Goal: Task Accomplishment & Management: Complete application form

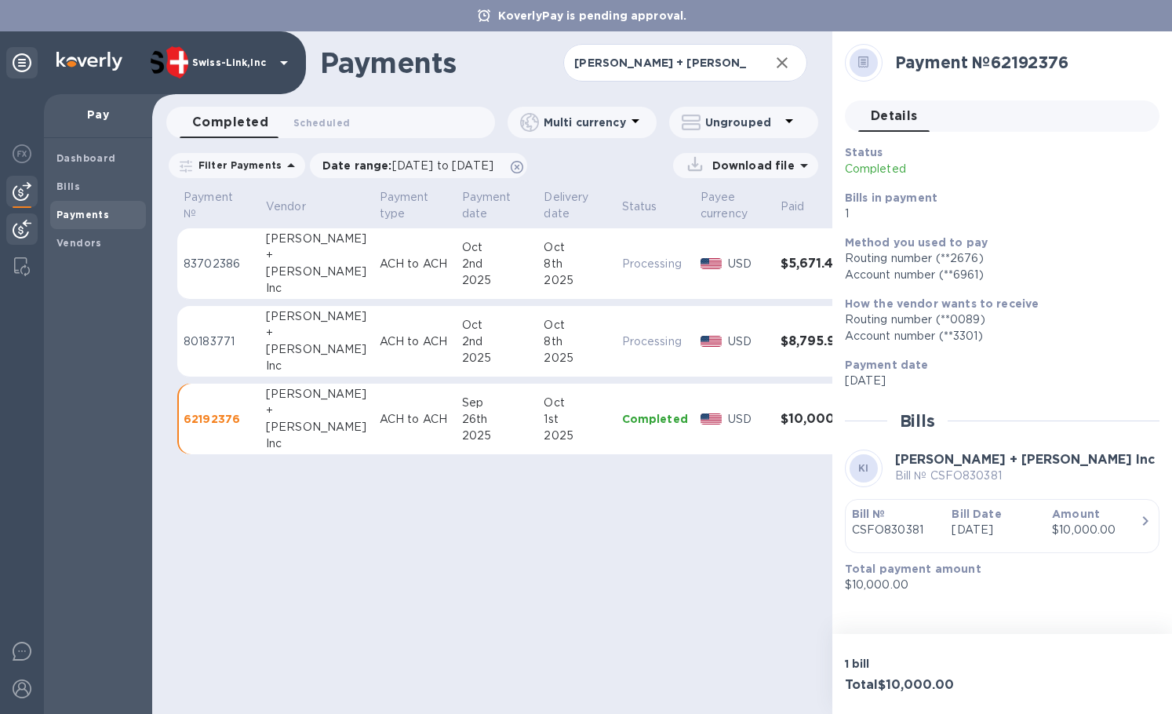
click at [28, 230] on img at bounding box center [22, 229] width 19 height 19
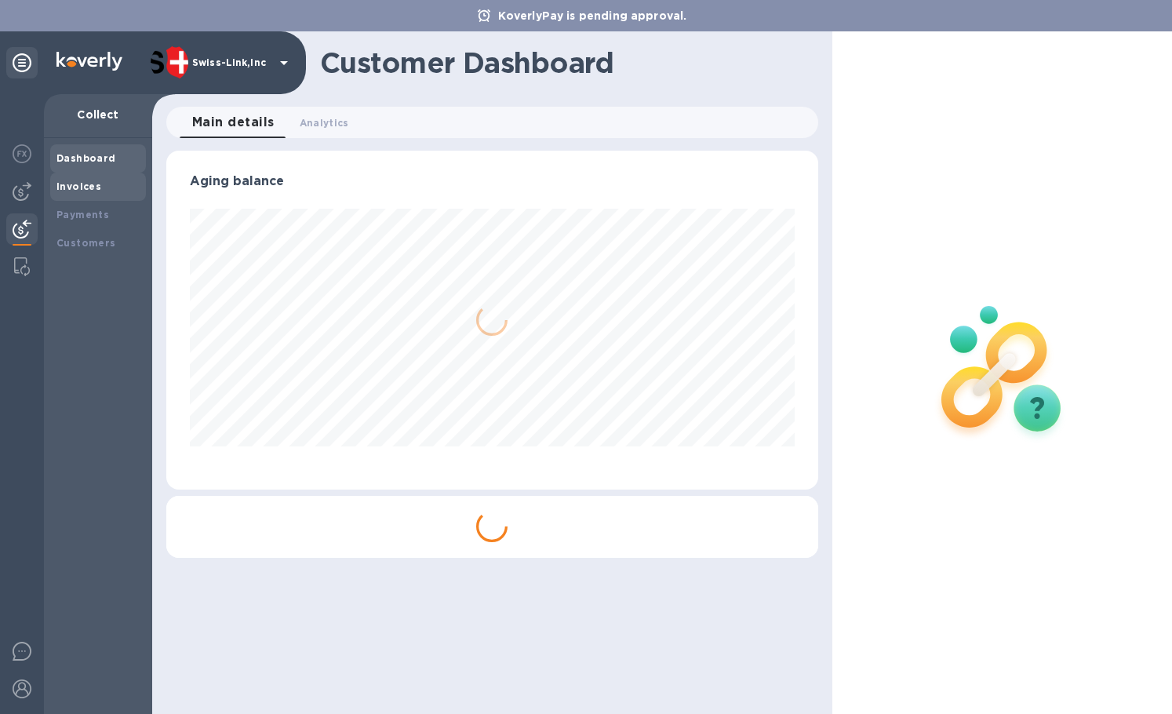
scroll to position [339, 651]
click at [99, 186] on div "Invoices" at bounding box center [97, 187] width 83 height 16
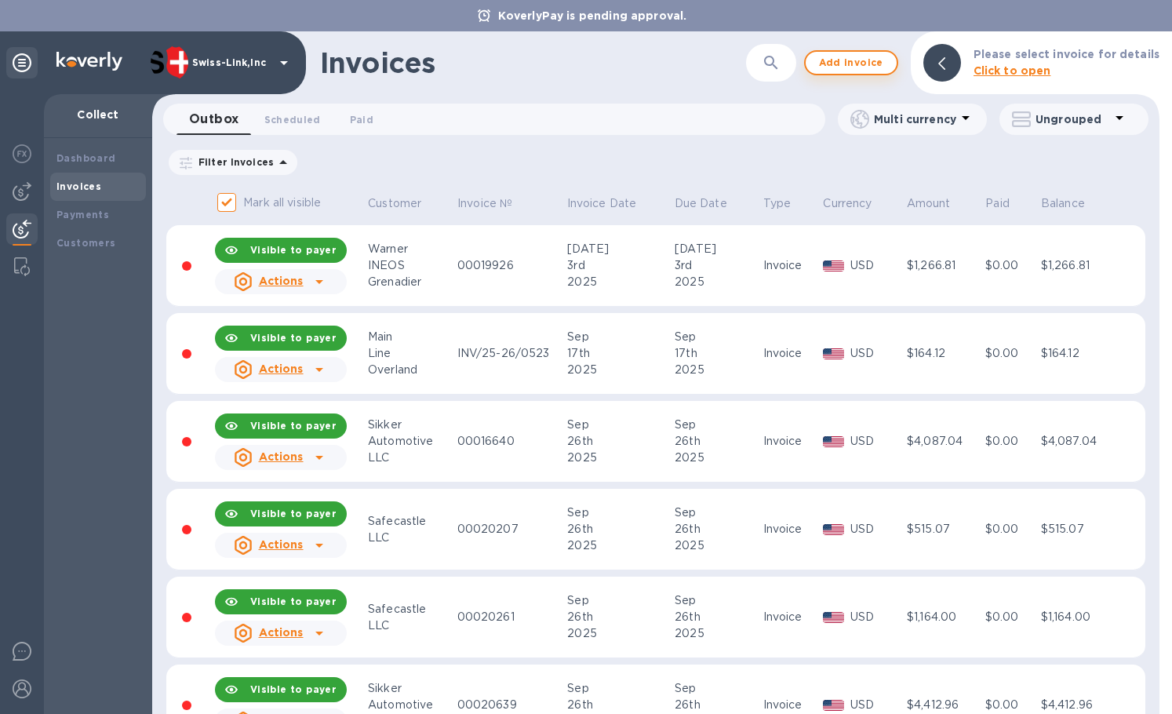
click at [839, 56] on span "Add invoice" at bounding box center [851, 62] width 66 height 19
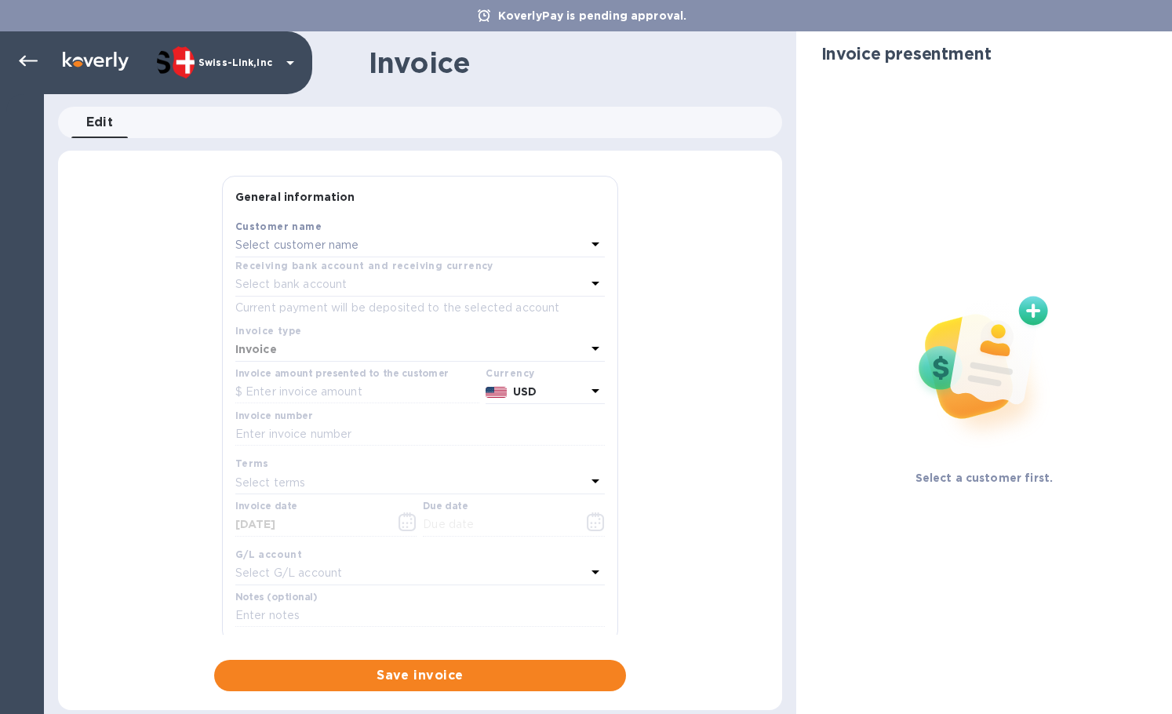
click at [319, 245] on p "Select customer name" at bounding box center [297, 245] width 124 height 16
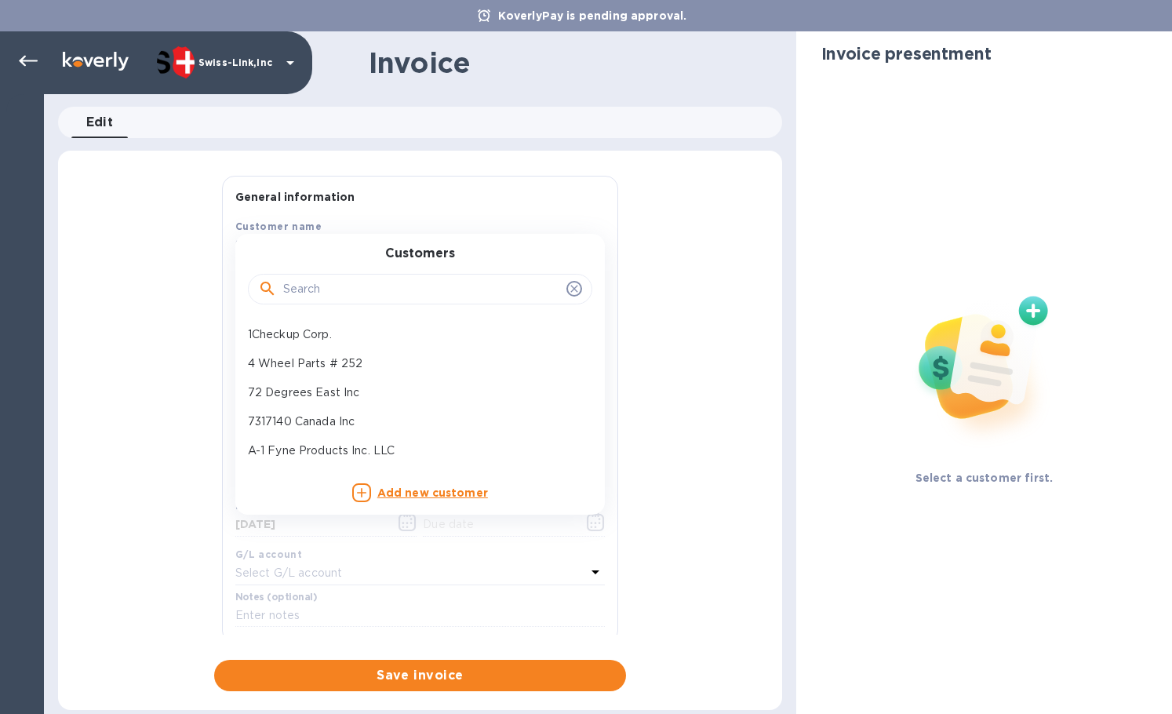
click at [329, 289] on input "text" at bounding box center [421, 290] width 277 height 24
paste input "Overland Addict LLC"
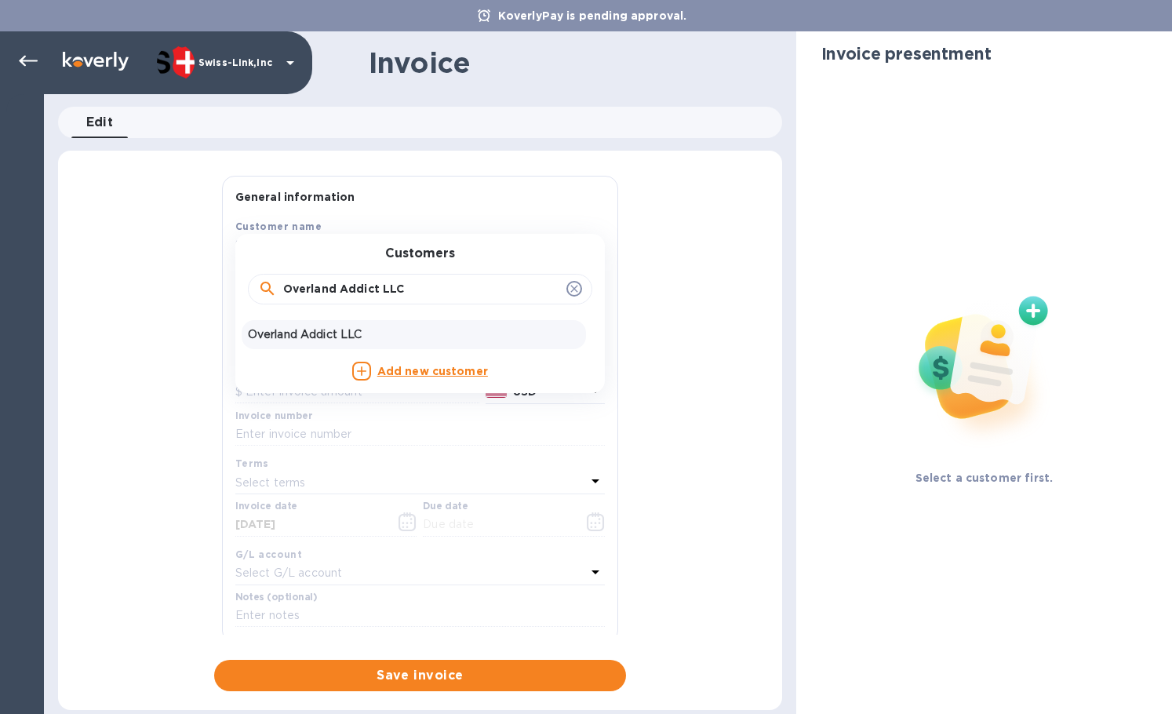
type input "Overland Addict LLC"
click at [351, 327] on p "Overland Addict LLC" at bounding box center [414, 334] width 332 height 16
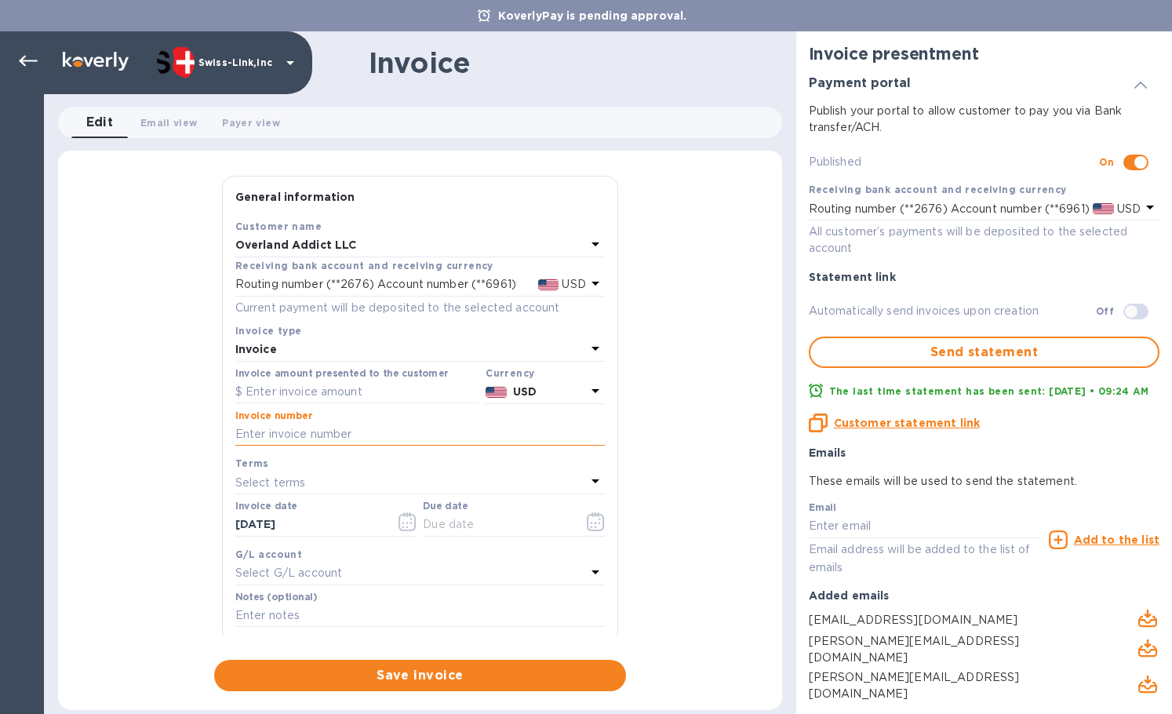
click at [348, 439] on input "text" at bounding box center [419, 435] width 369 height 24
paste input "INV0001584"
type input "INV0001584"
click at [380, 395] on input "text" at bounding box center [357, 392] width 244 height 24
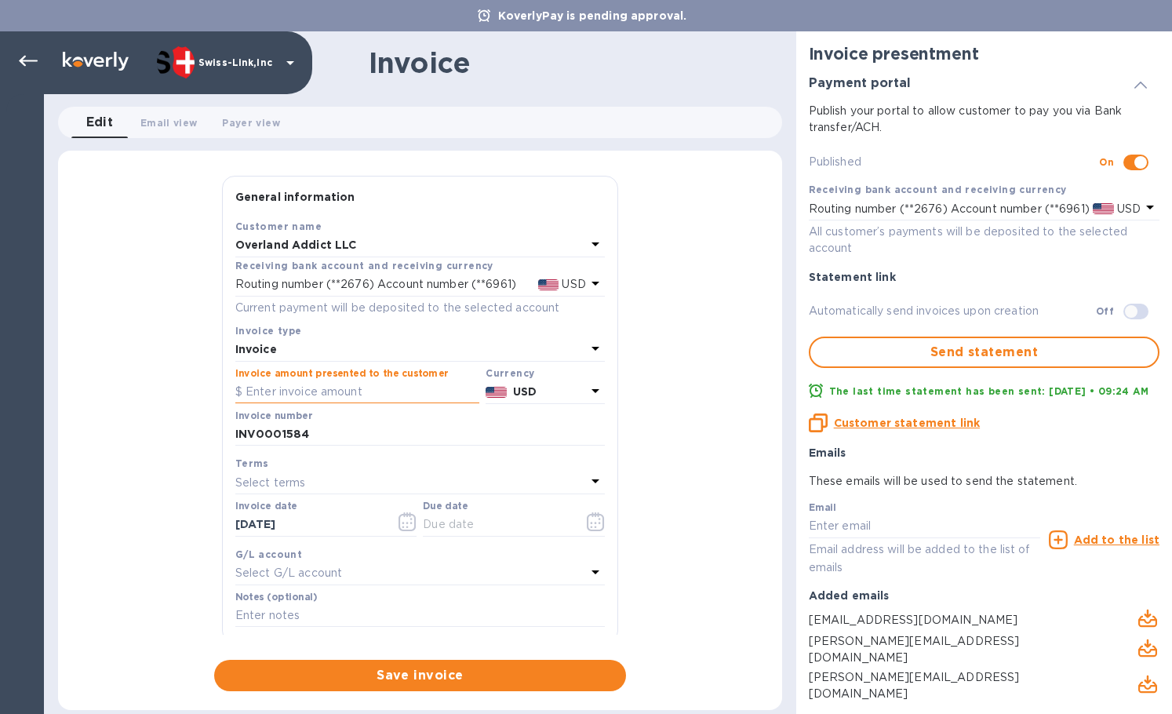
paste input "164.12"
type input "164.12"
drag, startPoint x: 338, startPoint y: 529, endPoint x: 175, endPoint y: 522, distance: 163.4
click at [175, 522] on div "General information Save Customer name Overland Addict LLC Receiving bank accou…" at bounding box center [420, 433] width 724 height 515
click at [546, 527] on input "text" at bounding box center [497, 525] width 148 height 24
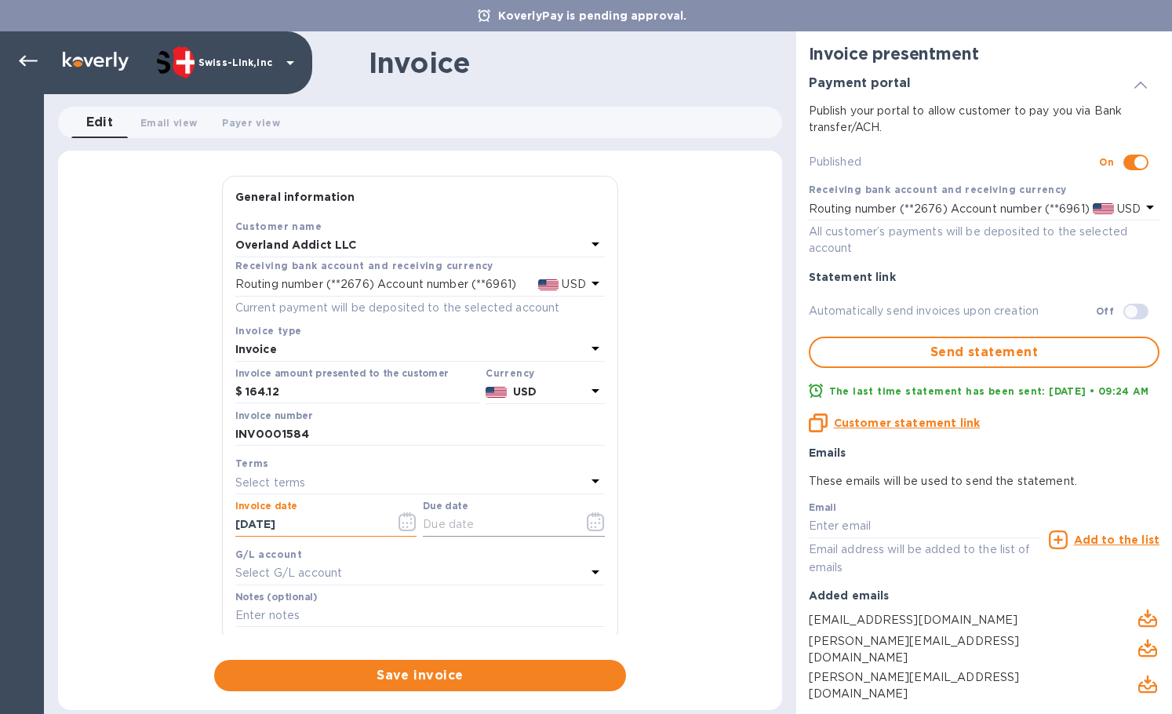
paste input "[DATE]"
type input "[DATE]"
click at [289, 617] on input "text" at bounding box center [419, 616] width 369 height 24
paste input "3739-13092"
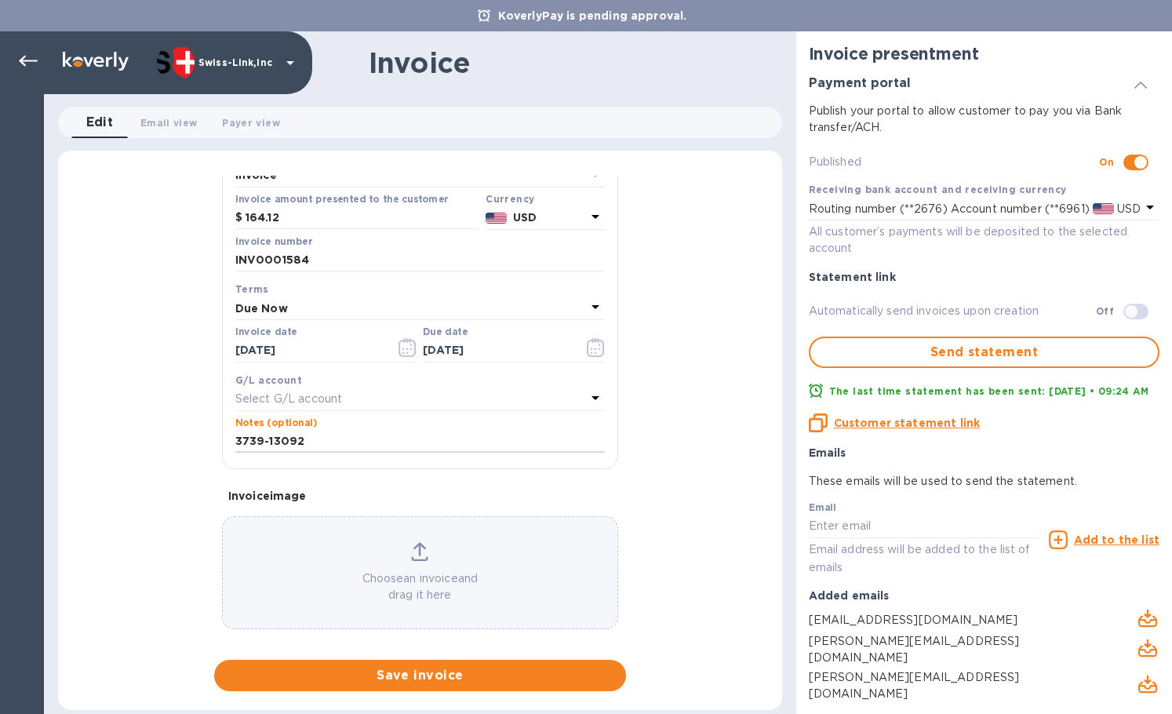
scroll to position [187, 0]
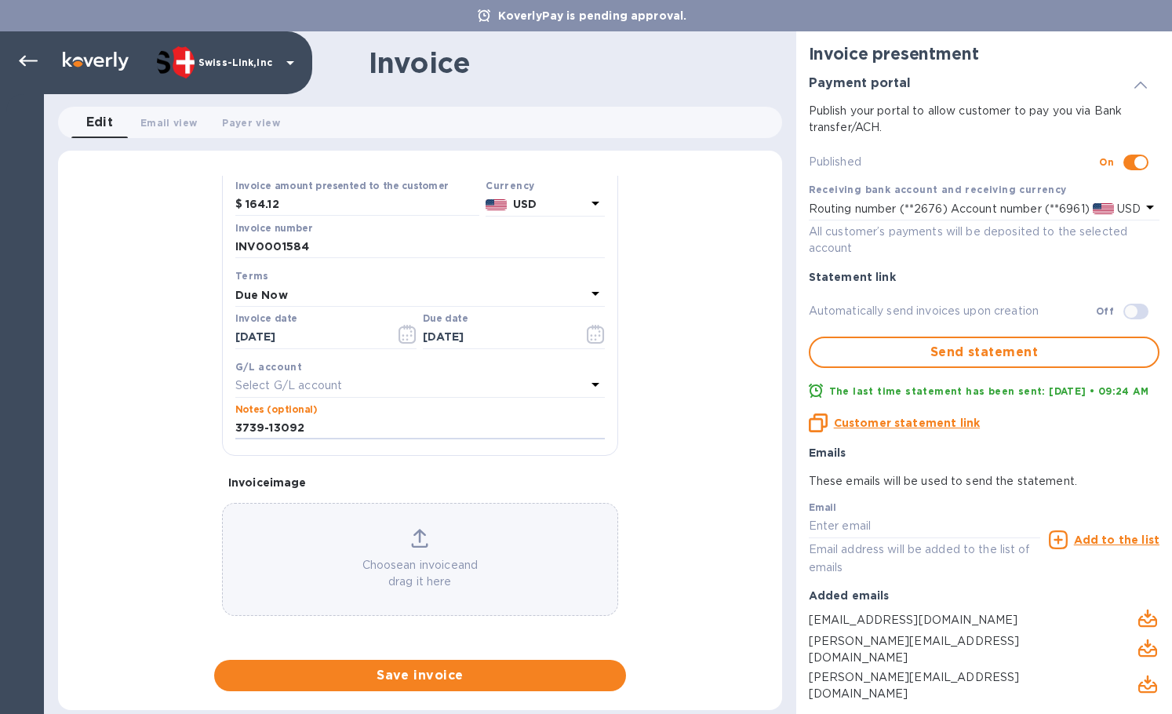
type input "3739-13092"
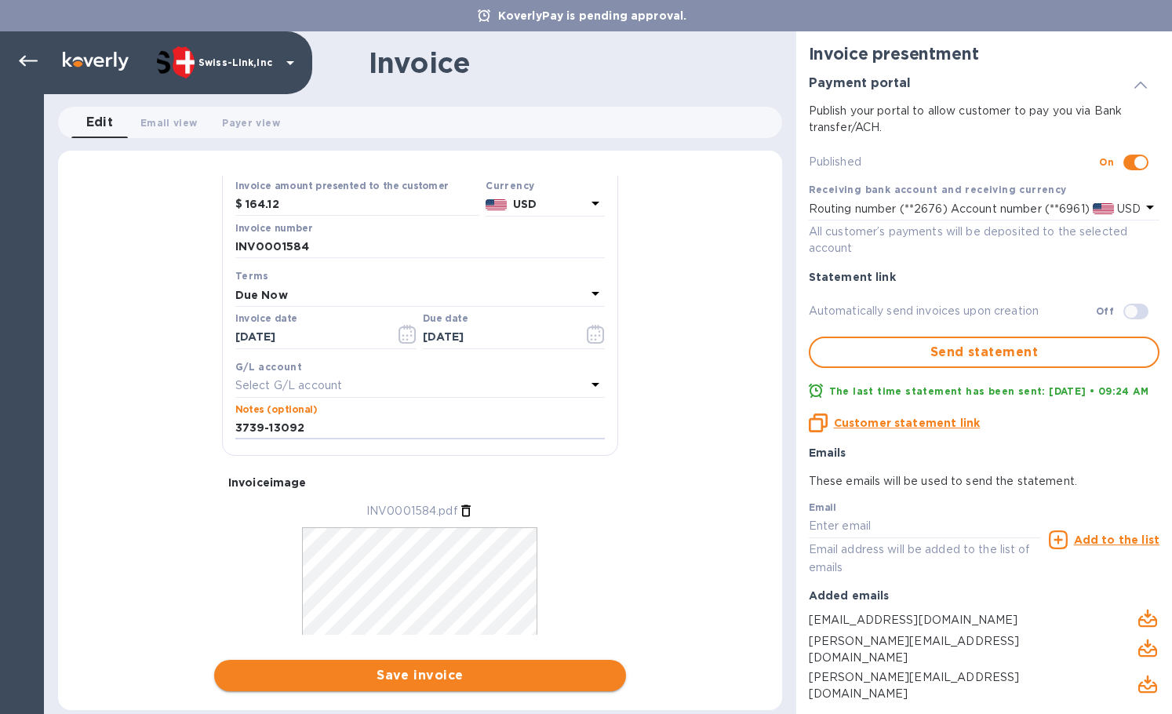
click at [417, 678] on span "Save invoice" at bounding box center [420, 675] width 387 height 19
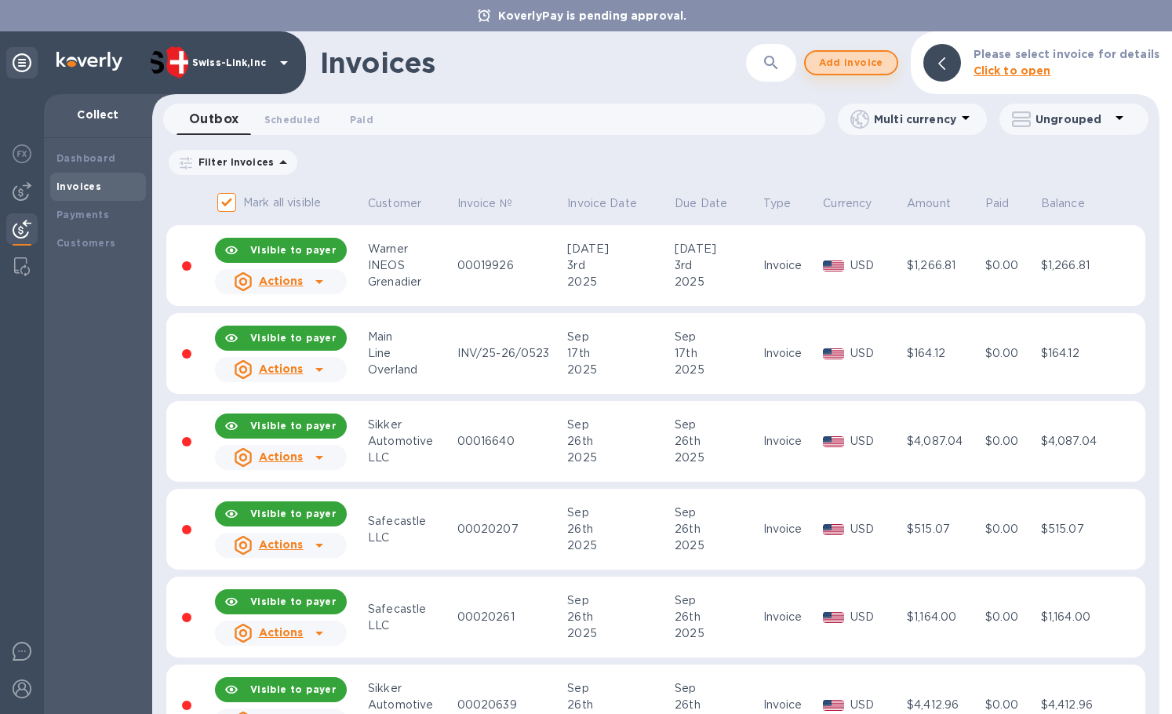
click at [850, 54] on span "Add invoice" at bounding box center [851, 62] width 66 height 19
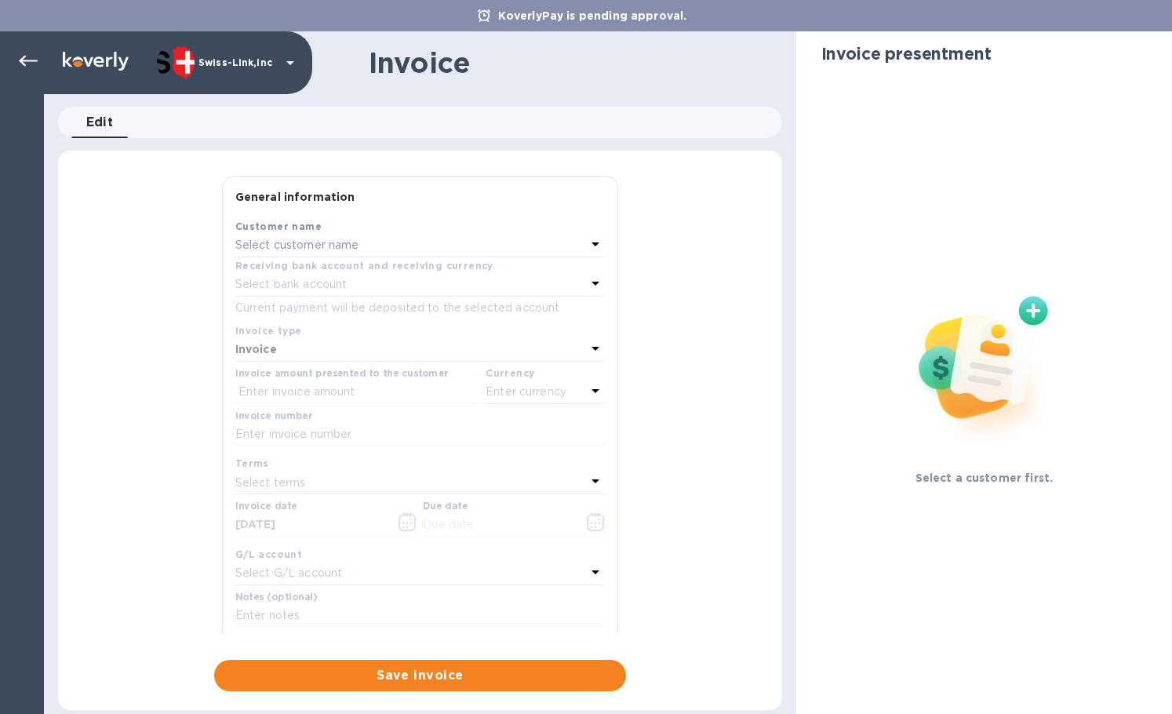
click at [393, 251] on div "Select customer name" at bounding box center [410, 246] width 351 height 22
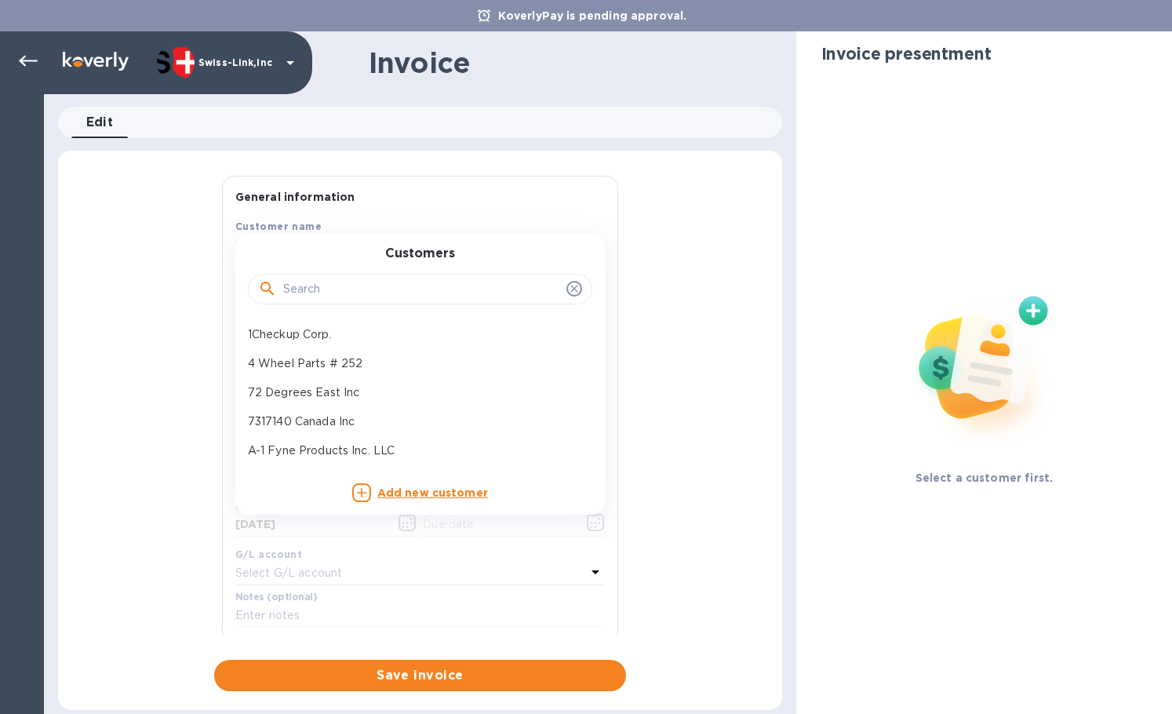
click at [380, 291] on input "text" at bounding box center [421, 290] width 277 height 24
paste input "Overland"
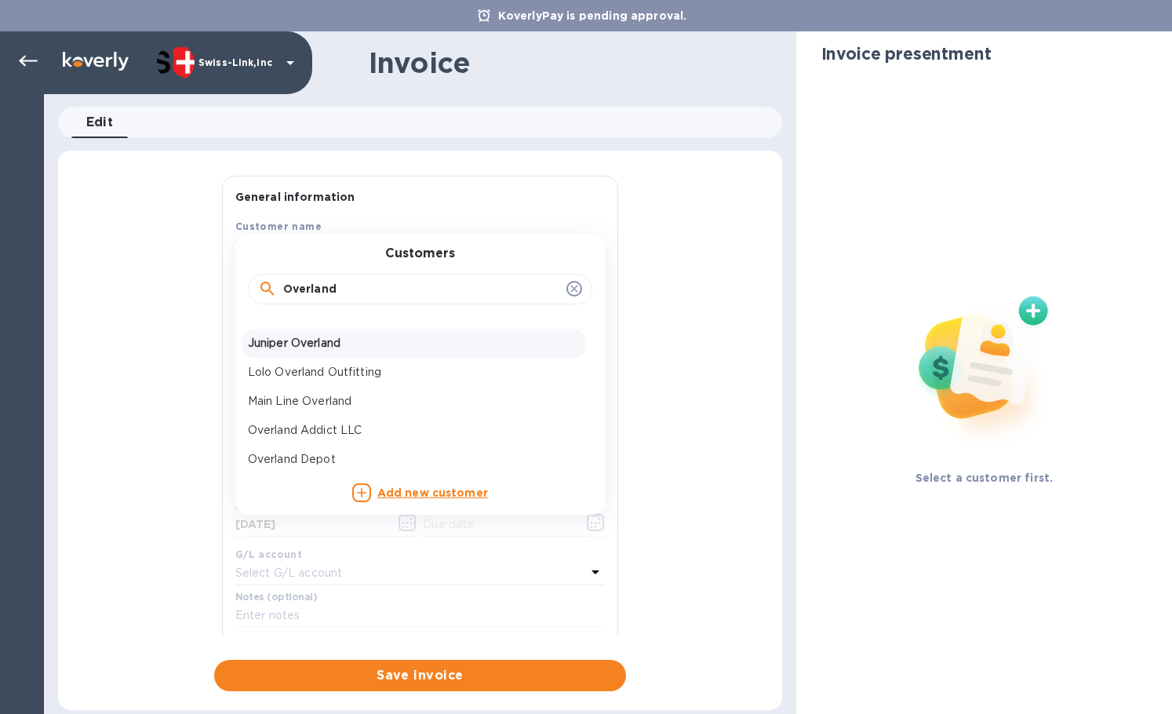
scroll to position [157, 0]
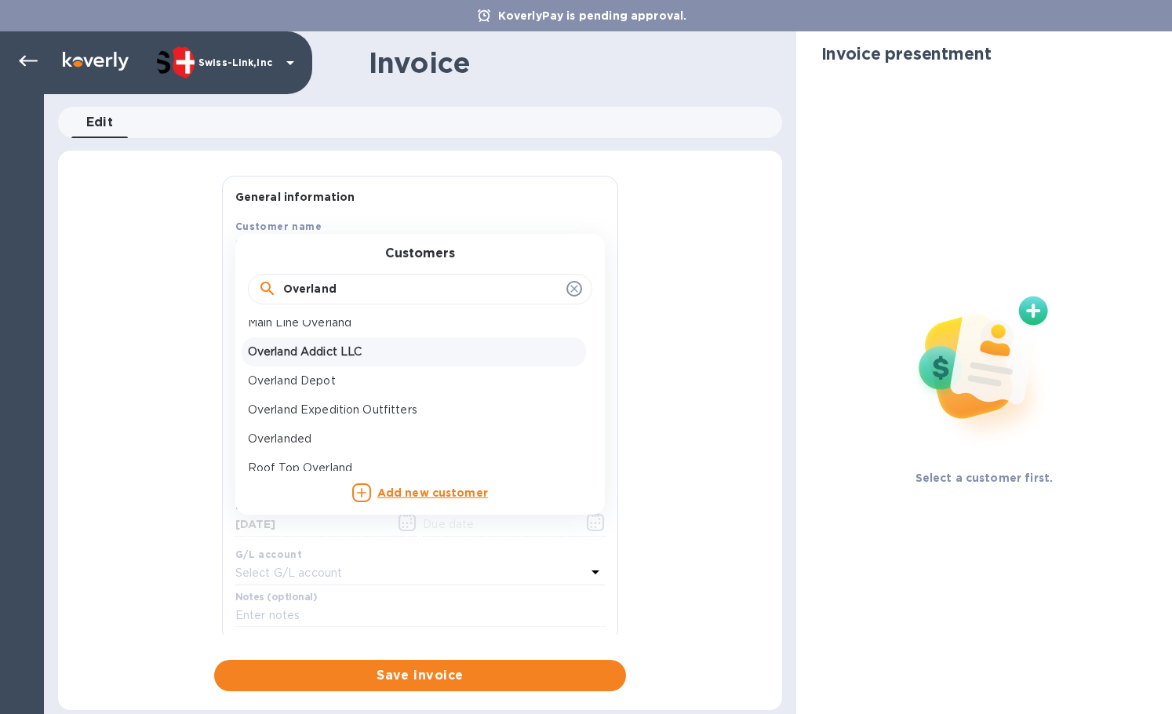
type input "Overland"
click at [332, 351] on p "Overland Addict LLC" at bounding box center [414, 352] width 332 height 16
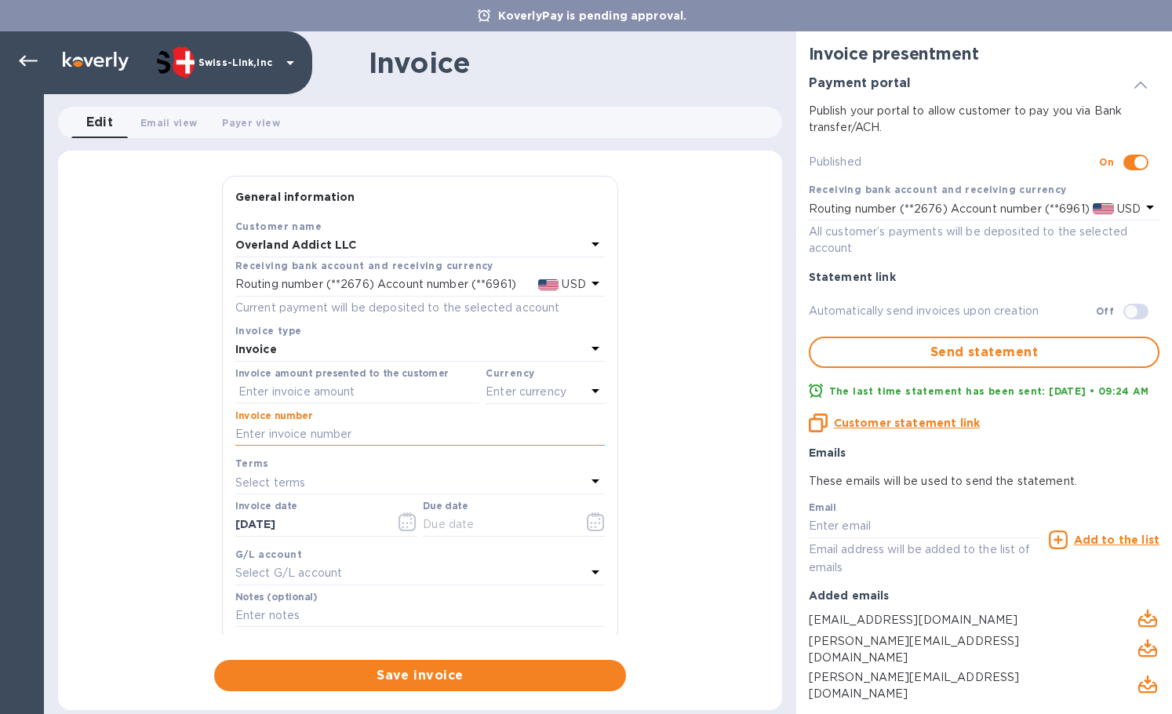
click at [311, 436] on input "text" at bounding box center [419, 435] width 369 height 24
paste input "INV0001585"
type input "INV0001585"
click at [306, 398] on input "text" at bounding box center [357, 392] width 244 height 24
paste input "74.70"
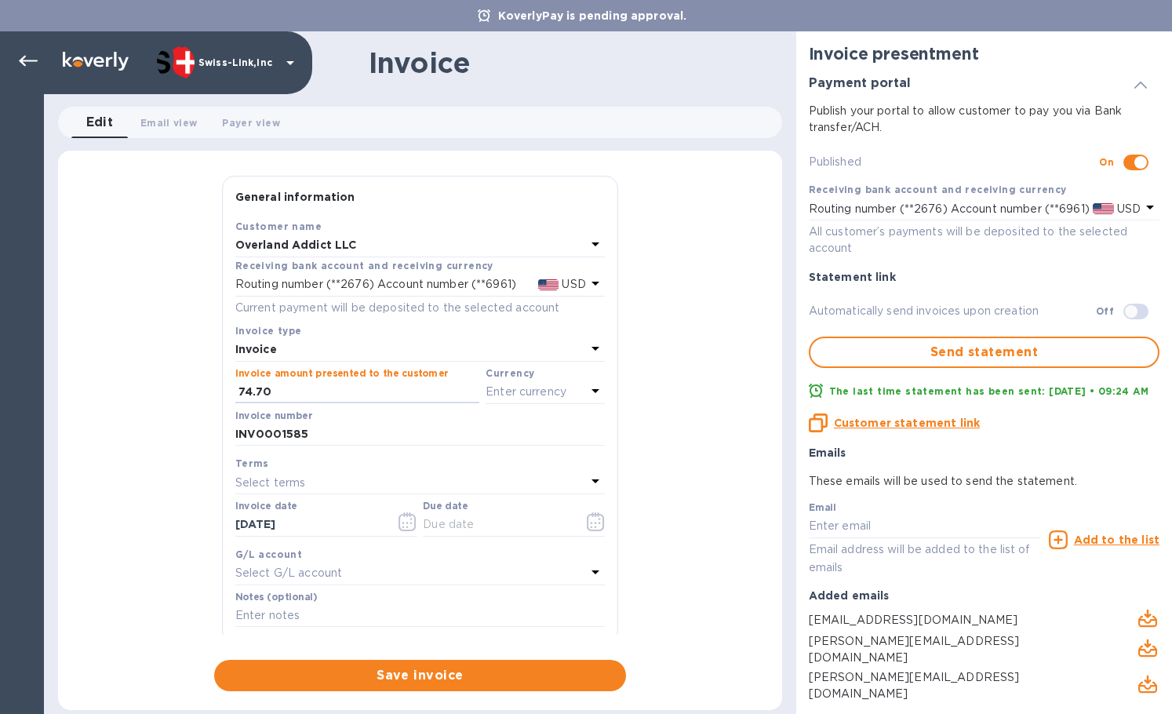
type input "74.70"
click at [540, 395] on p "Enter currency" at bounding box center [526, 392] width 81 height 16
click at [483, 437] on p "US Dollar" at bounding box center [519, 432] width 121 height 16
drag, startPoint x: 329, startPoint y: 524, endPoint x: 166, endPoint y: 508, distance: 163.9
click at [167, 508] on div "General information Save Customer name Overland Addict LLC Receiving bank accou…" at bounding box center [420, 433] width 724 height 515
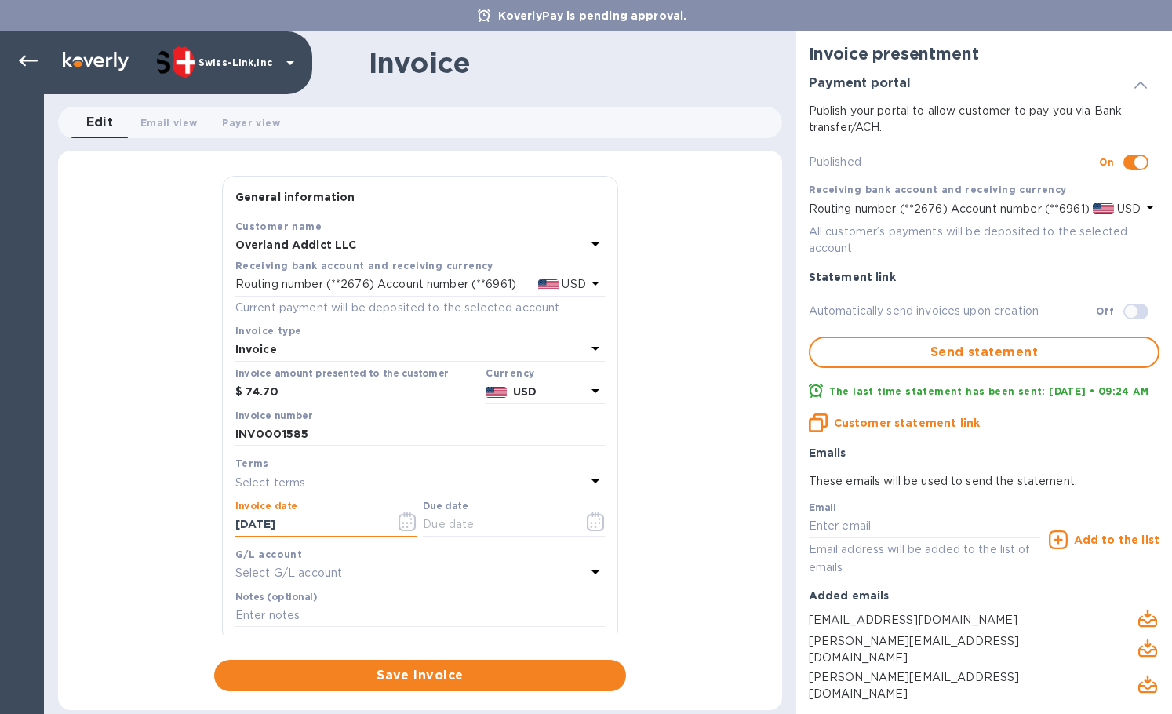
click at [439, 508] on label "Due date" at bounding box center [445, 506] width 45 height 9
click at [462, 530] on input "text" at bounding box center [497, 525] width 148 height 24
paste input "[DATE]"
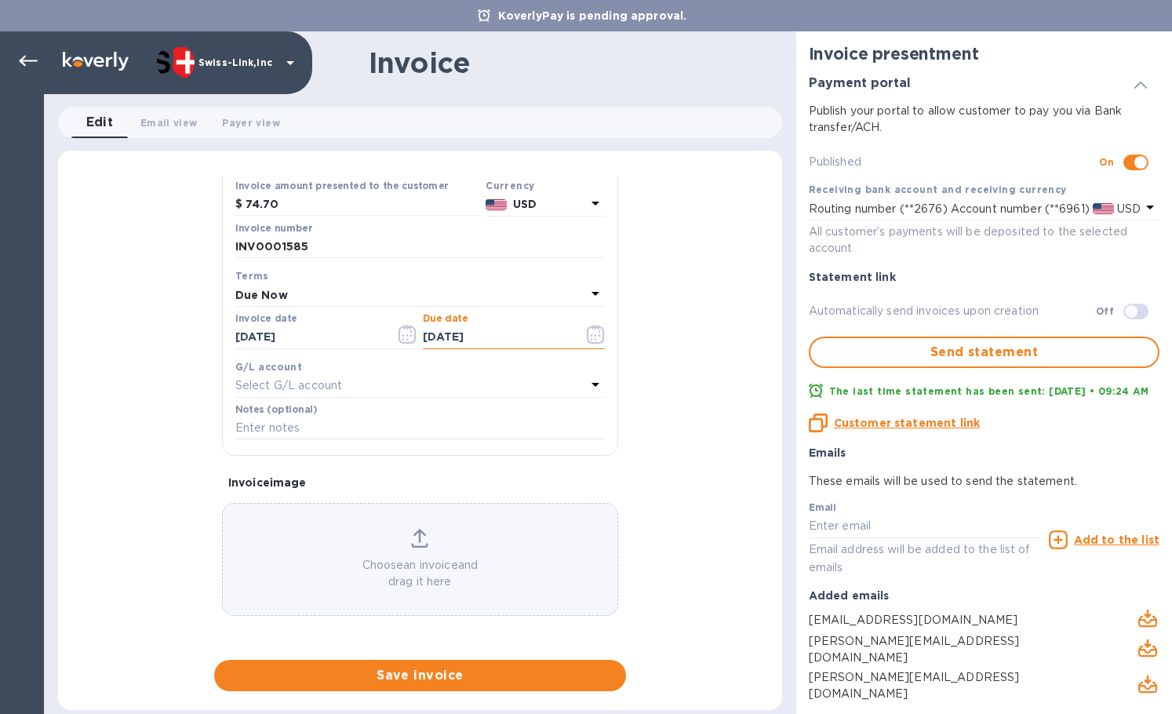
type input "[DATE]"
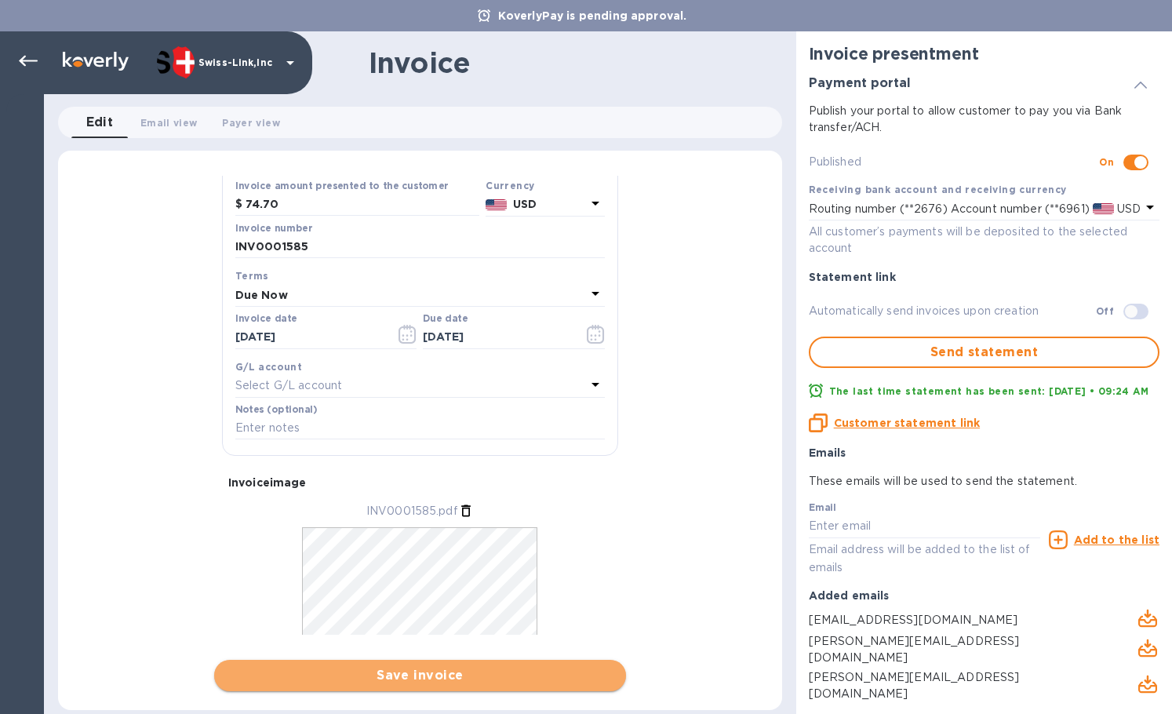
click at [389, 671] on span "Save invoice" at bounding box center [420, 675] width 387 height 19
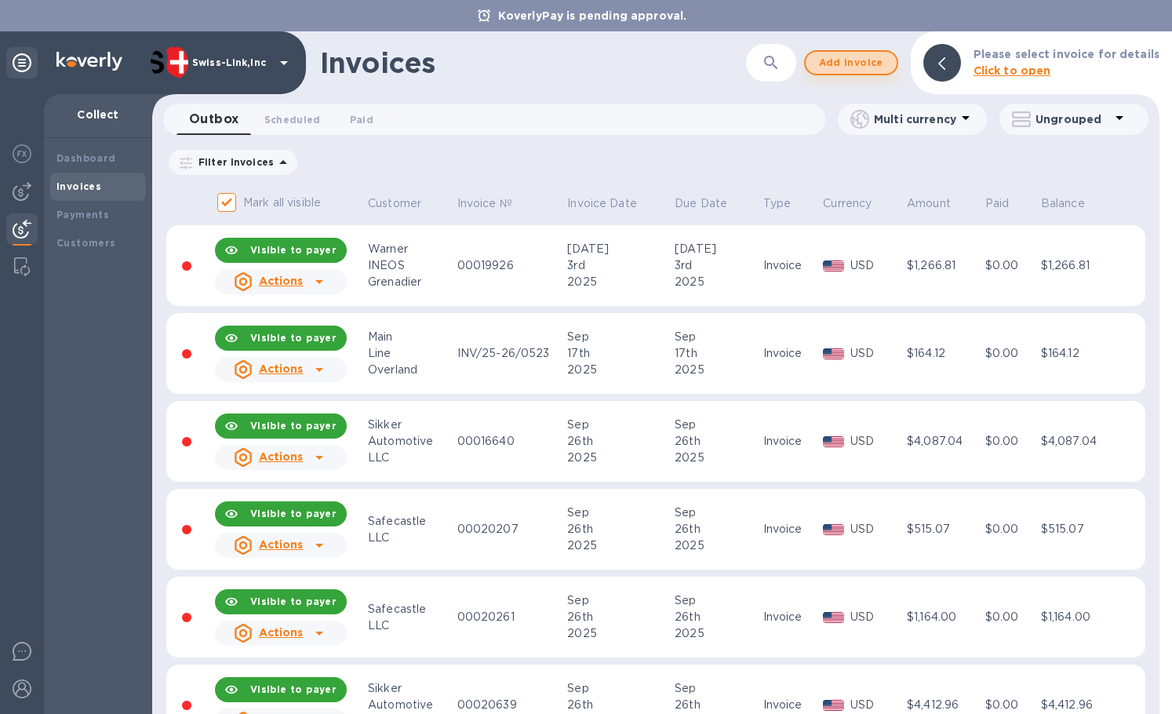
click at [851, 66] on span "Add invoice" at bounding box center [851, 62] width 66 height 19
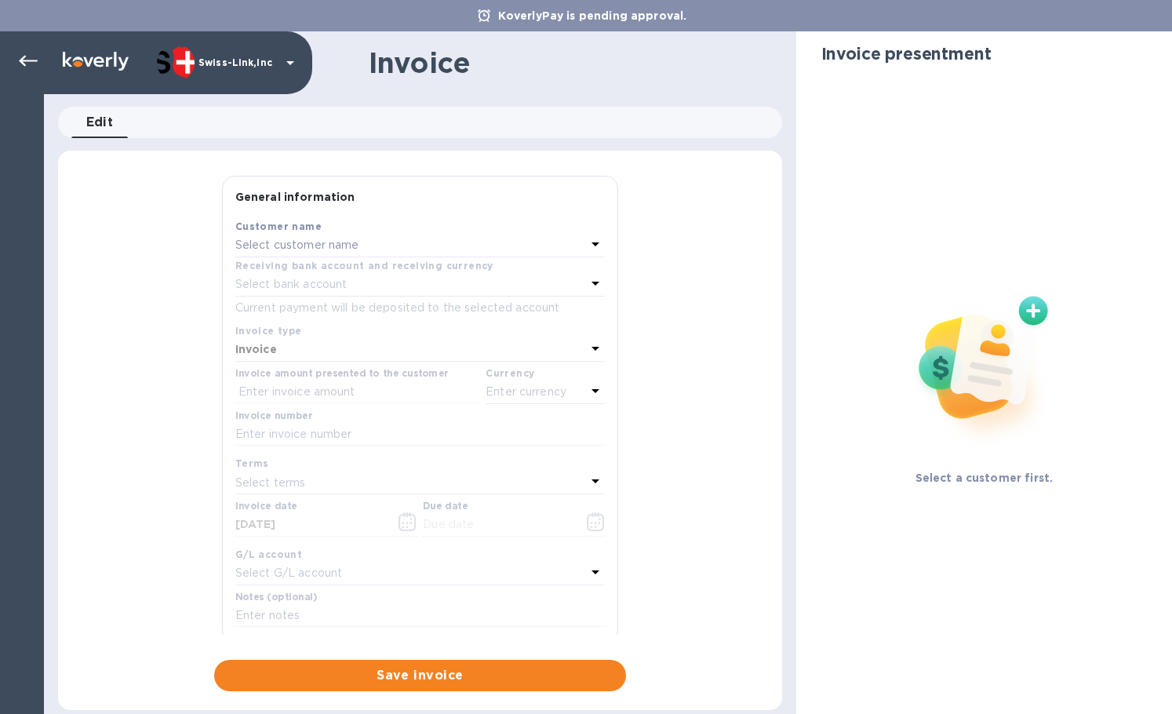
click at [286, 248] on p "Select customer name" at bounding box center [297, 245] width 124 height 16
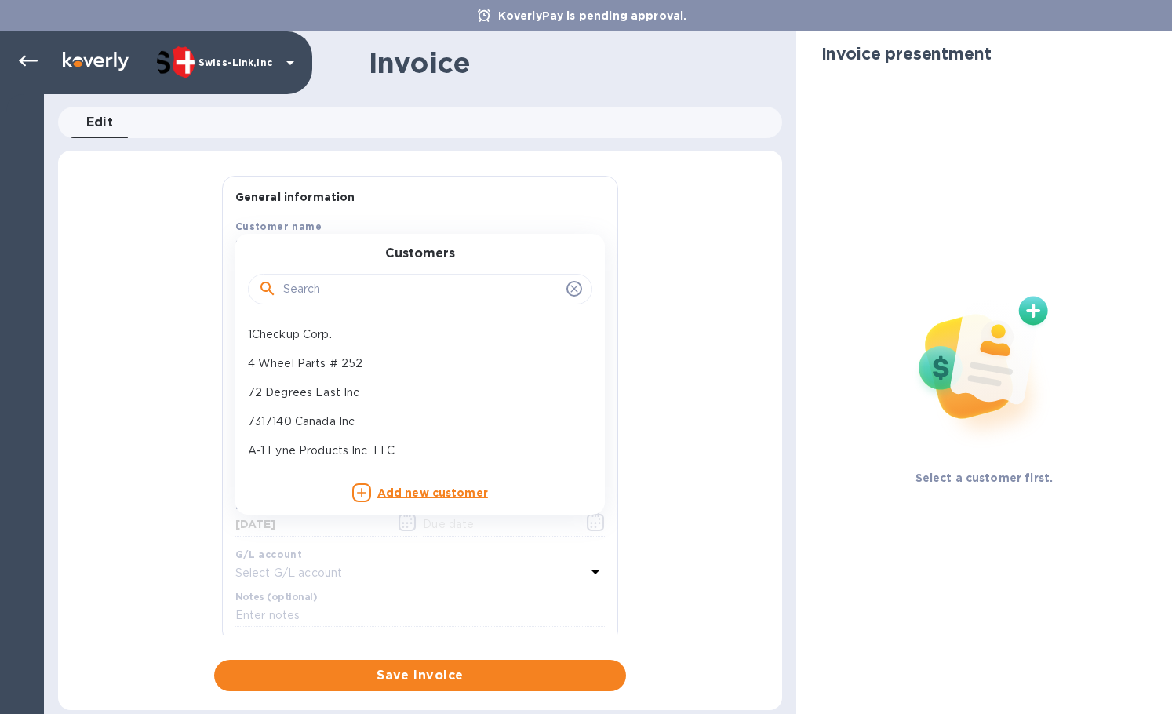
click at [326, 288] on input "text" at bounding box center [421, 290] width 277 height 24
paste input "Overland Ad"
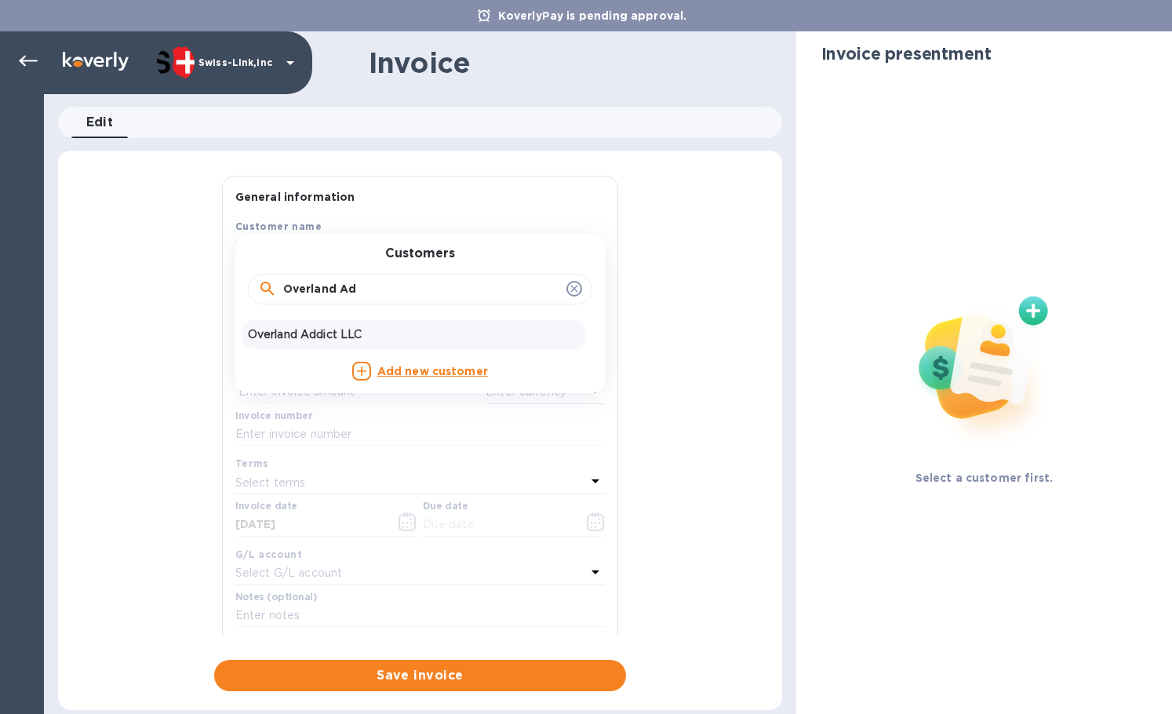
type input "Overland Ad"
click at [313, 336] on p "Overland Addict LLC" at bounding box center [414, 334] width 332 height 16
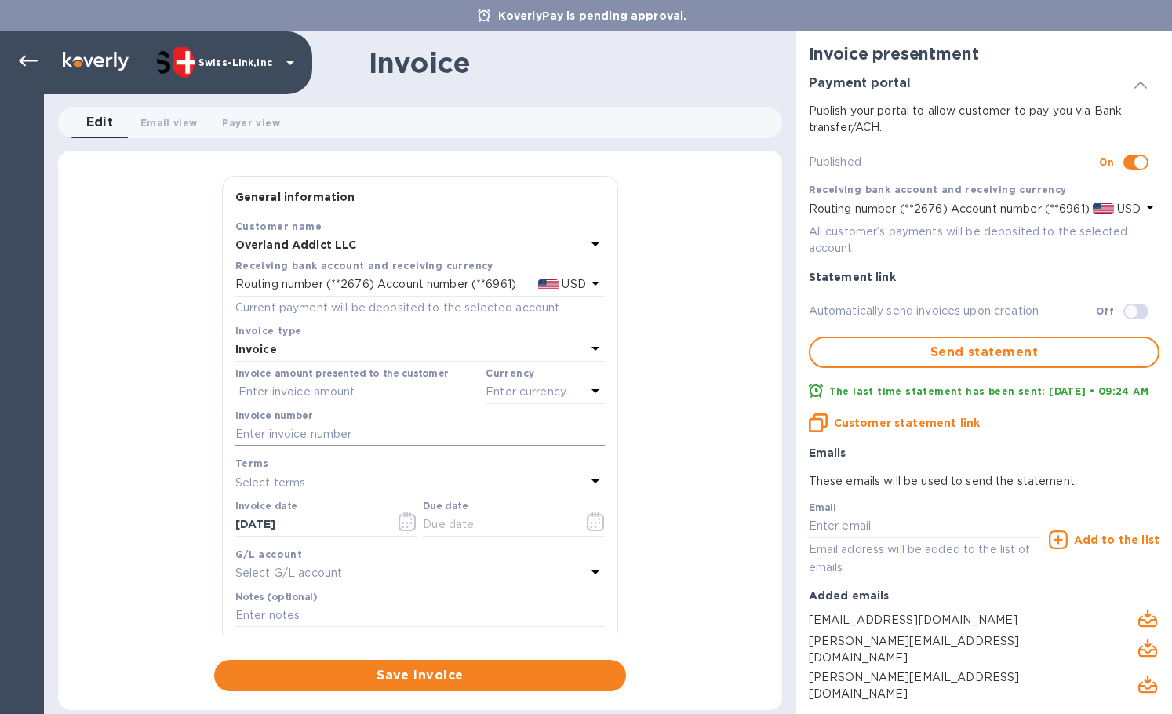
click at [395, 440] on input "text" at bounding box center [419, 435] width 369 height 24
paste input "INV0001587"
type input "INV0001587"
click at [316, 378] on label "Invoice amount presented to the customer" at bounding box center [341, 373] width 213 height 9
click at [330, 391] on input "text" at bounding box center [357, 392] width 244 height 24
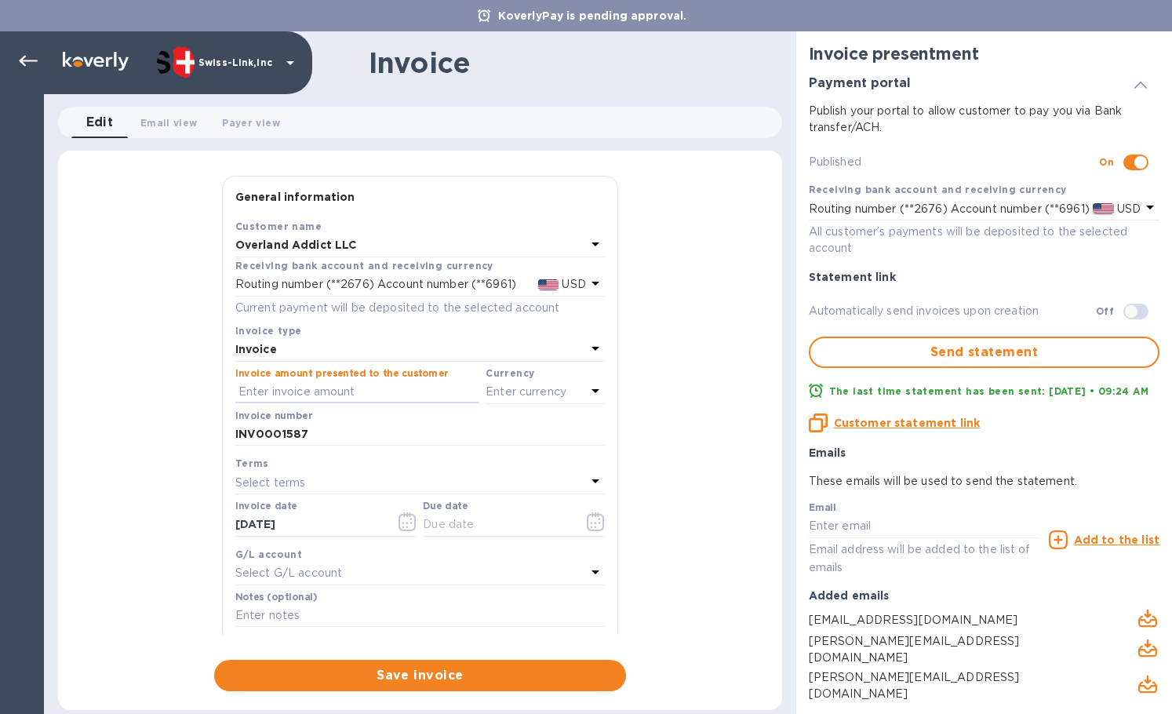
paste input "74.70"
type input "74.70"
click at [510, 392] on p "Enter currency" at bounding box center [526, 392] width 81 height 16
click at [426, 420] on div "USD US Dollar" at bounding box center [456, 431] width 260 height 29
drag, startPoint x: 331, startPoint y: 529, endPoint x: 171, endPoint y: 521, distance: 160.3
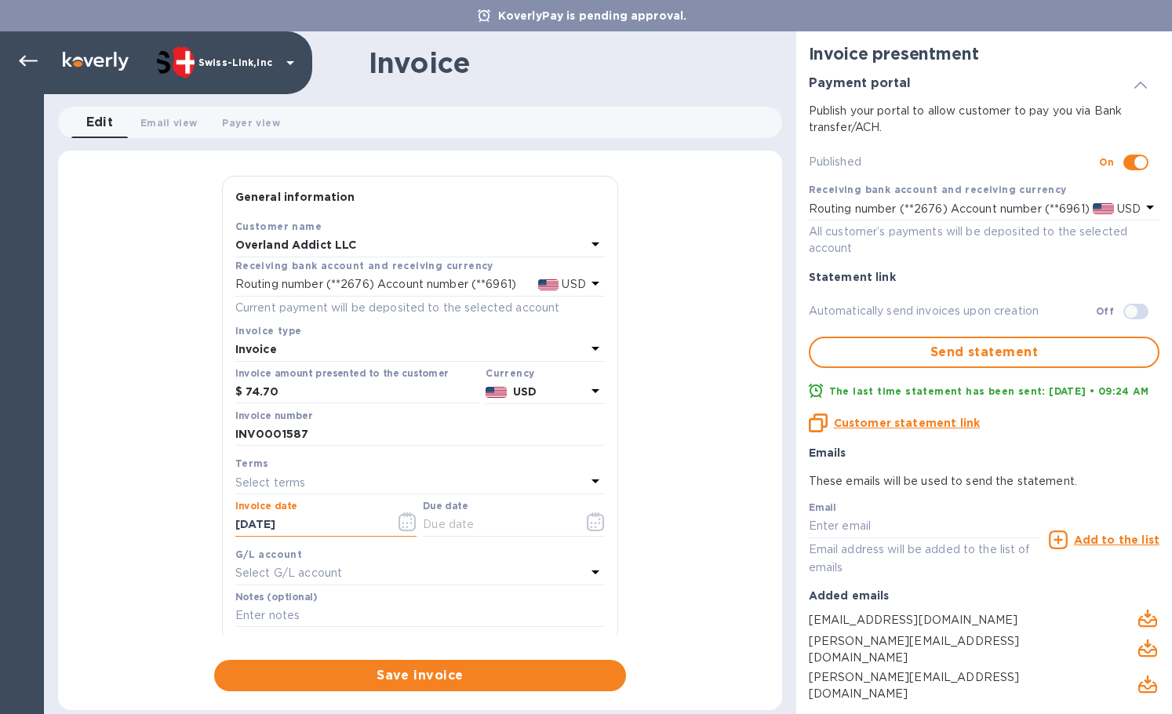
click at [171, 521] on div "General information Save Customer name Overland Addict LLC Receiving bank accou…" at bounding box center [420, 433] width 724 height 515
click at [445, 527] on input "text" at bounding box center [497, 525] width 148 height 24
paste input "[DATE]"
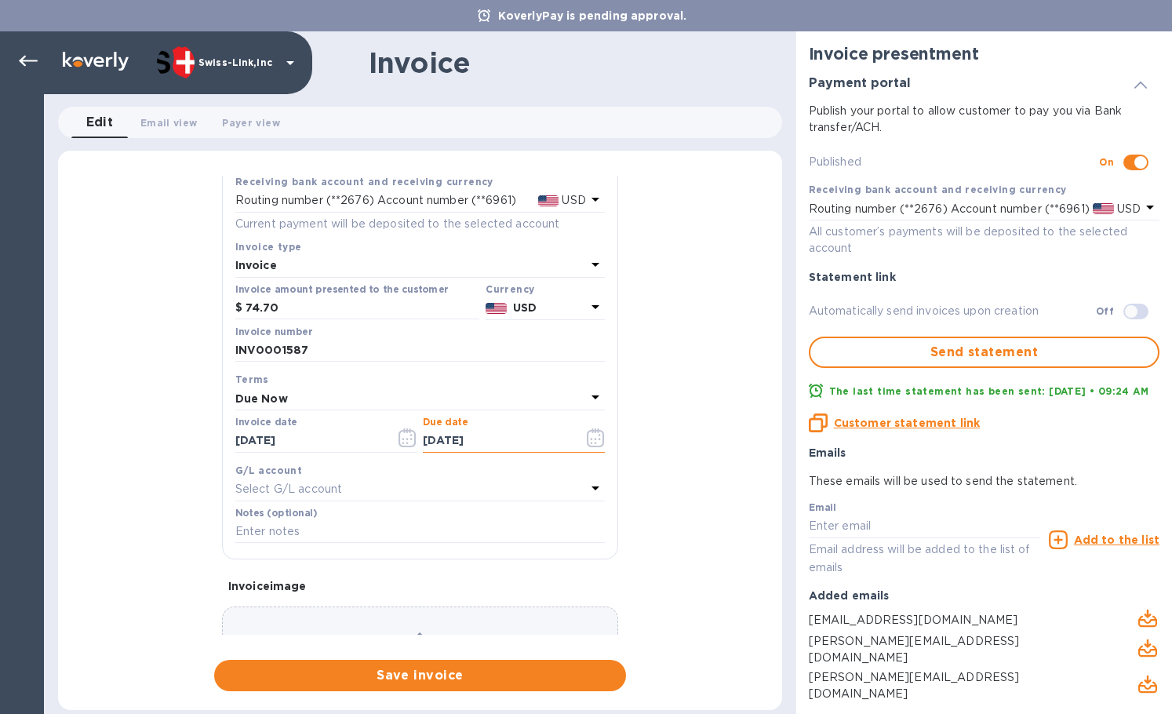
scroll to position [187, 0]
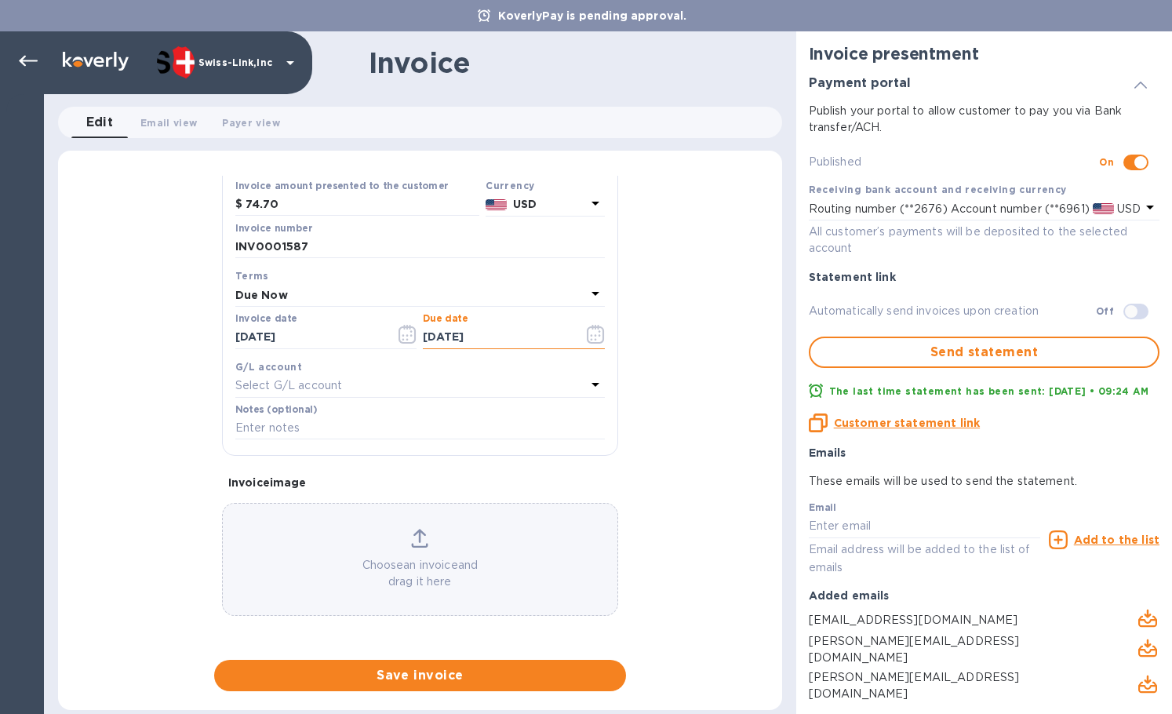
type input "[DATE]"
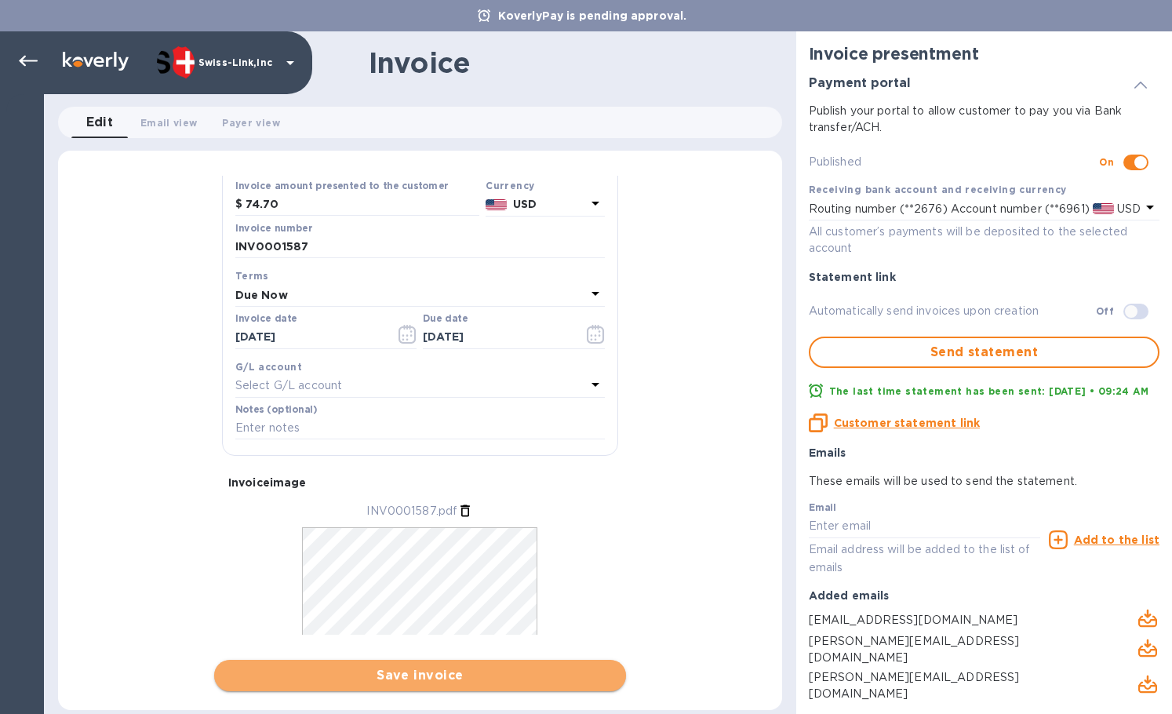
click at [385, 671] on span "Save invoice" at bounding box center [420, 675] width 387 height 19
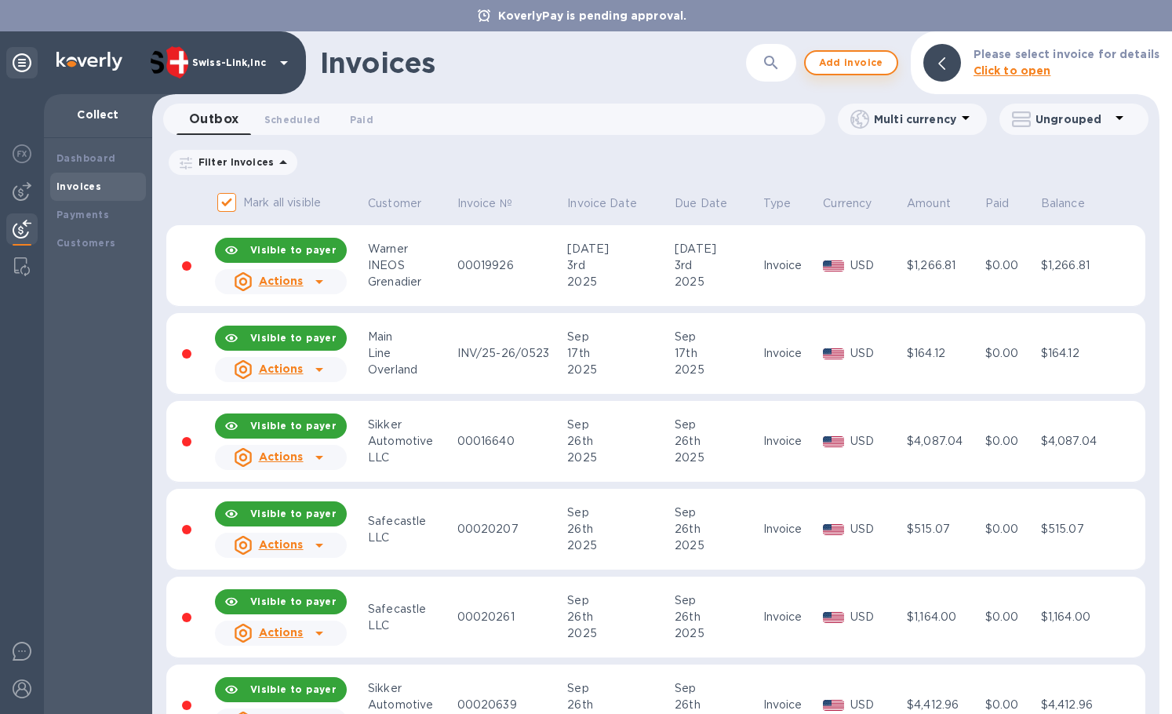
click at [847, 59] on span "Add invoice" at bounding box center [851, 62] width 66 height 19
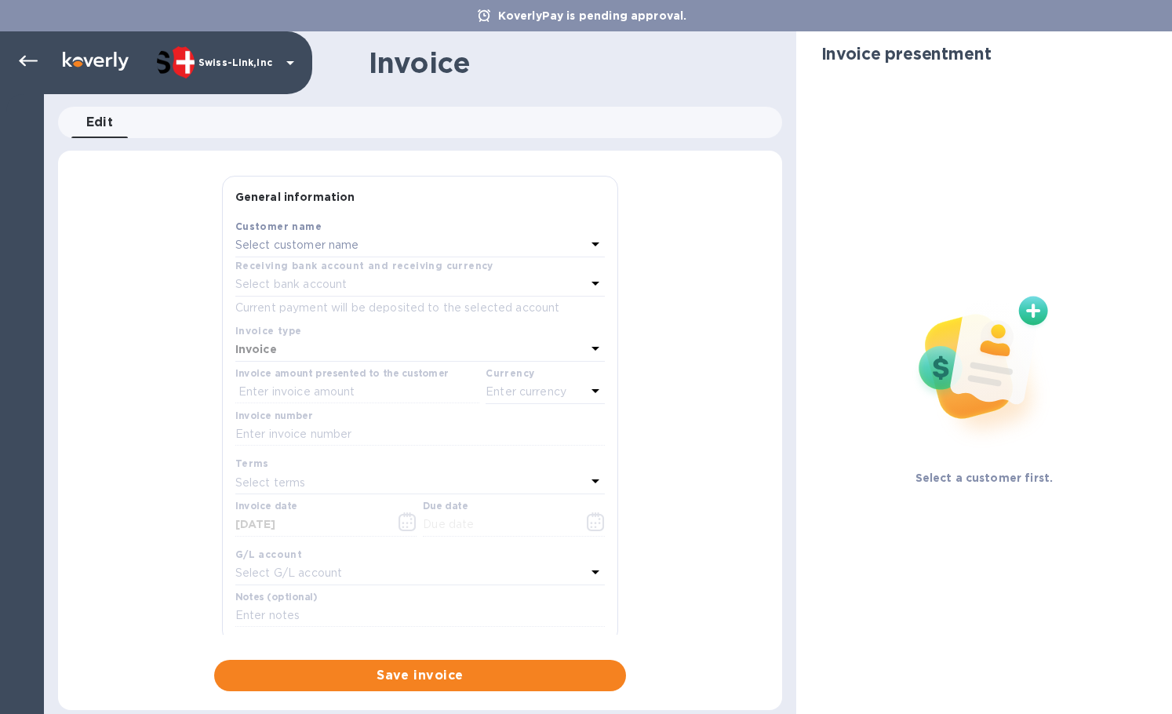
click at [314, 249] on p "Select customer name" at bounding box center [297, 245] width 124 height 16
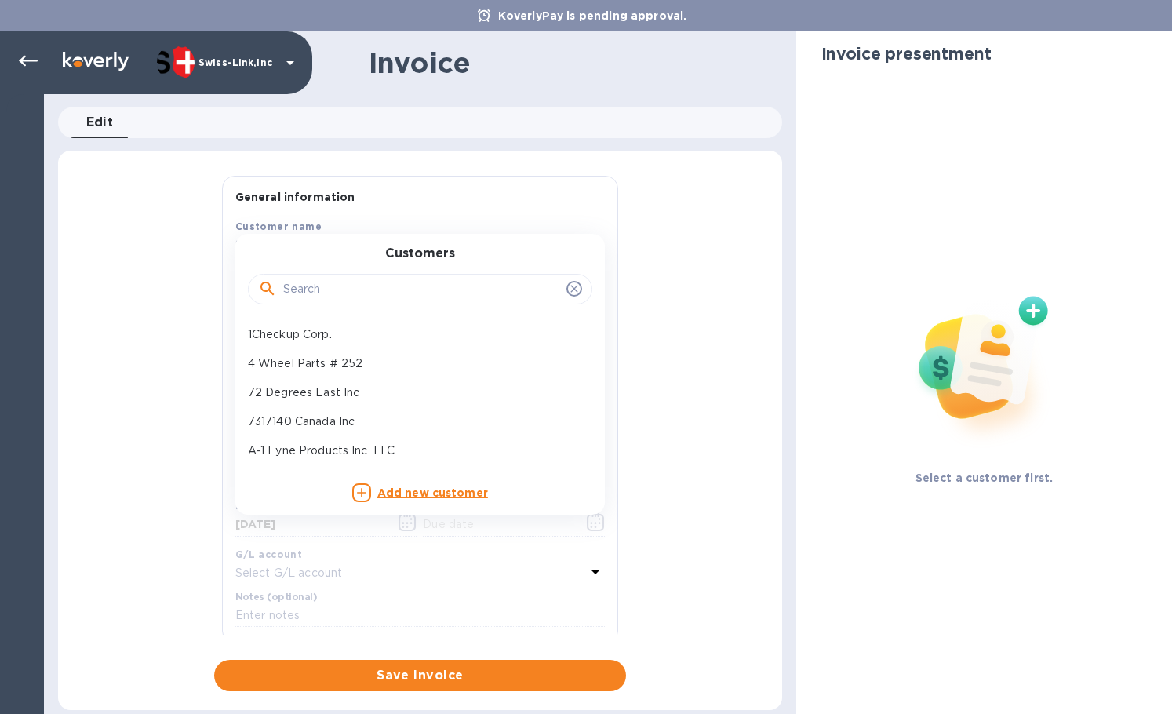
click at [314, 293] on input "text" at bounding box center [421, 290] width 277 height 24
paste input "Overland Ad"
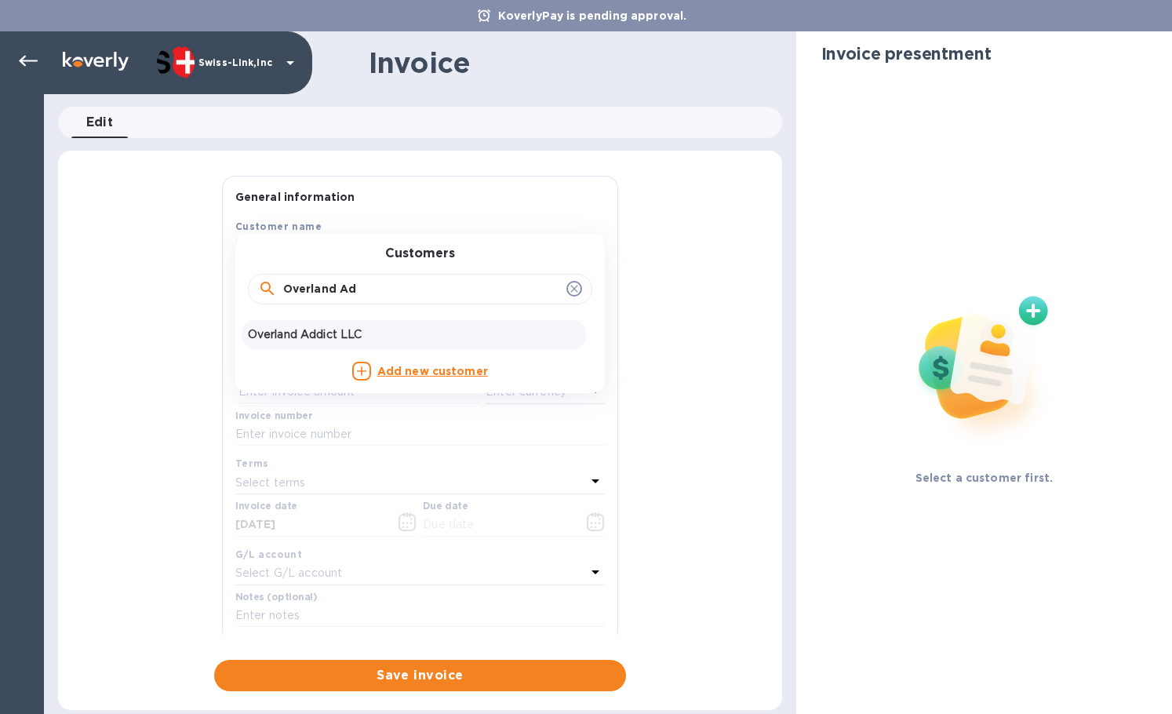
type input "Overland Ad"
click at [341, 338] on p "Overland Addict LLC" at bounding box center [414, 334] width 332 height 16
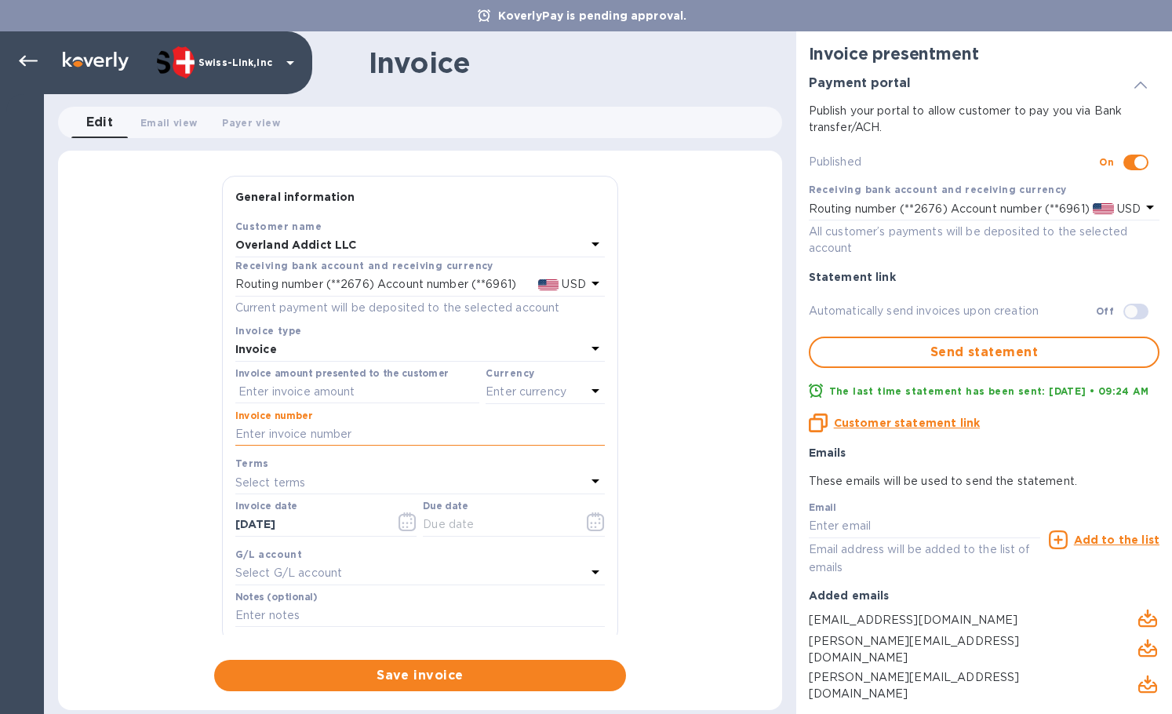
click at [337, 429] on input "text" at bounding box center [419, 435] width 369 height 24
paste input "INV0001588"
type input "INV0001588"
click at [326, 401] on input "text" at bounding box center [357, 392] width 244 height 24
paste input "151.69"
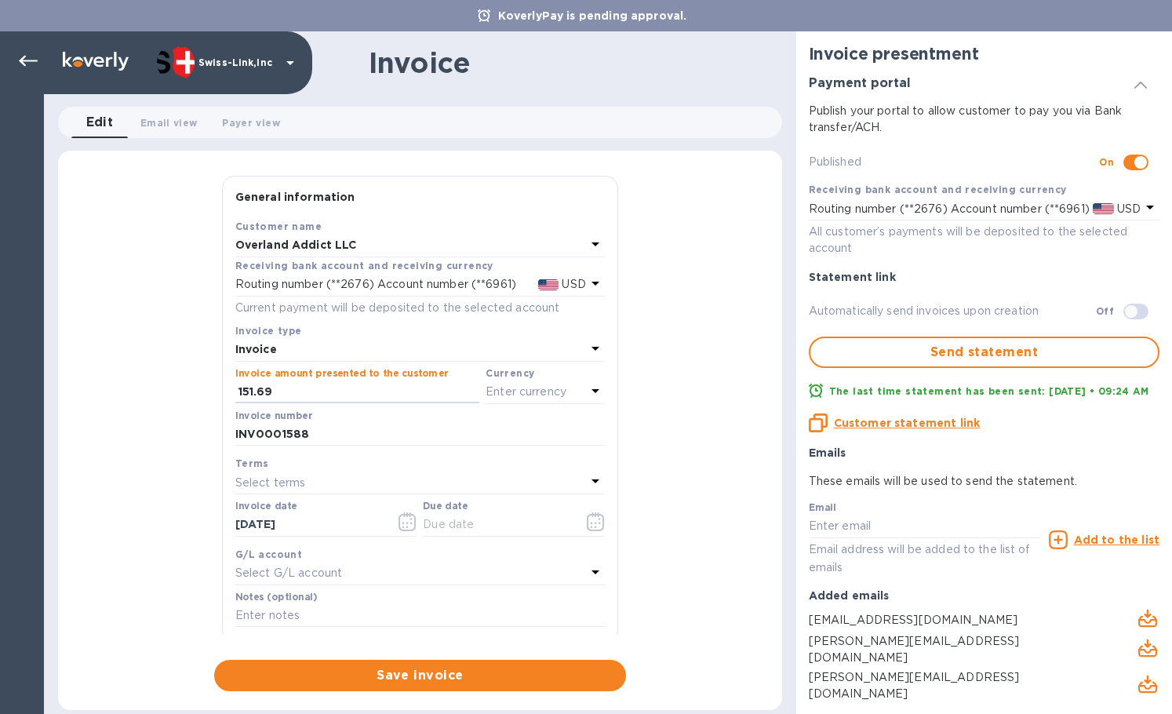
type input "151.69"
click at [537, 392] on p "Enter currency" at bounding box center [526, 392] width 81 height 16
click at [471, 420] on div "US Dollar" at bounding box center [519, 431] width 127 height 23
drag, startPoint x: 289, startPoint y: 526, endPoint x: 225, endPoint y: 529, distance: 64.4
click at [173, 528] on div "General information Save Customer name Overland Addict LLC Receiving bank accou…" at bounding box center [420, 433] width 724 height 515
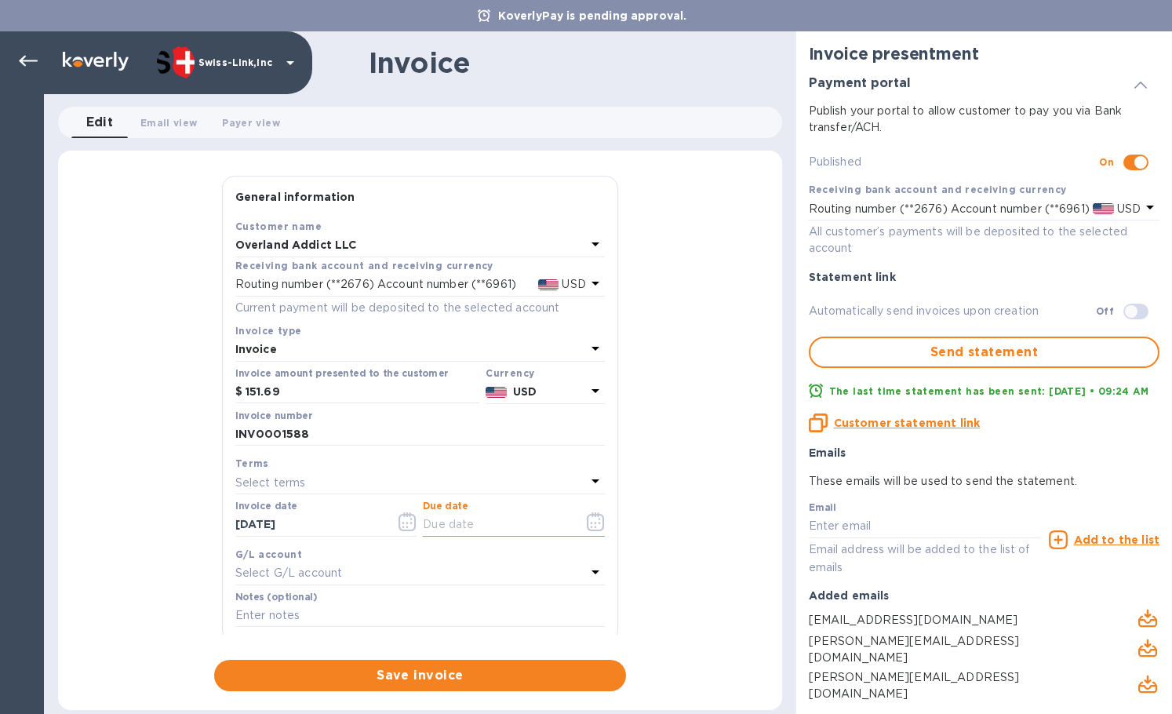
click at [482, 531] on input "text" at bounding box center [497, 525] width 148 height 24
paste input "[DATE]"
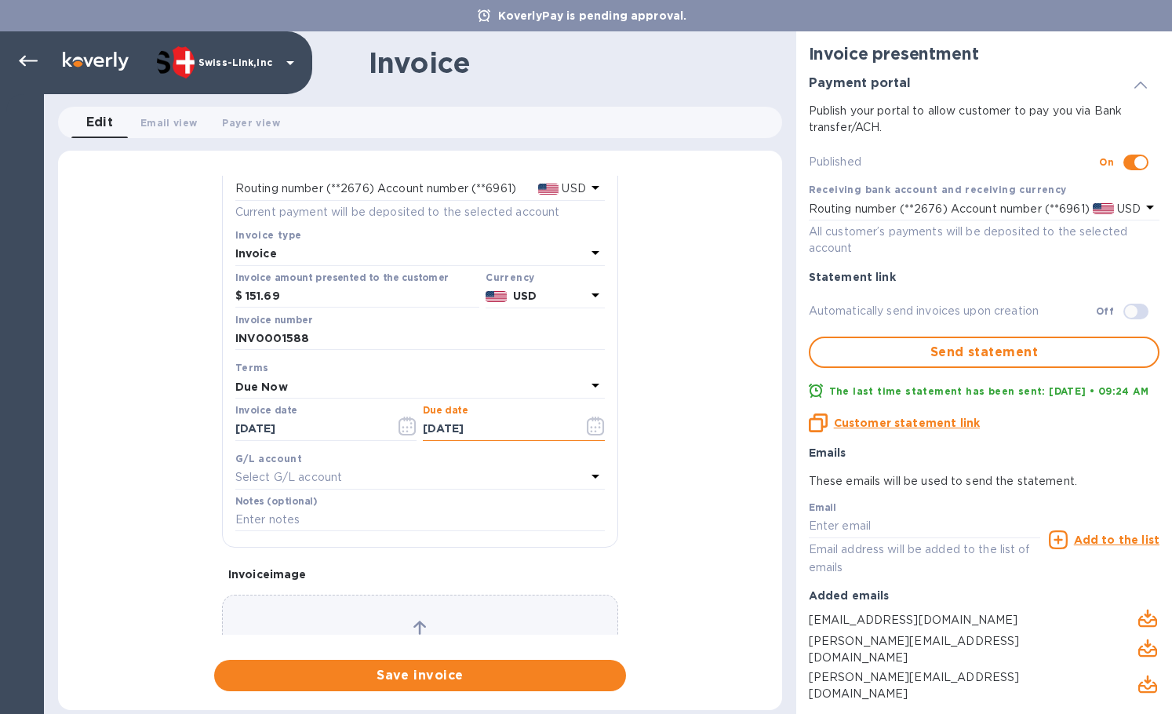
scroll to position [187, 0]
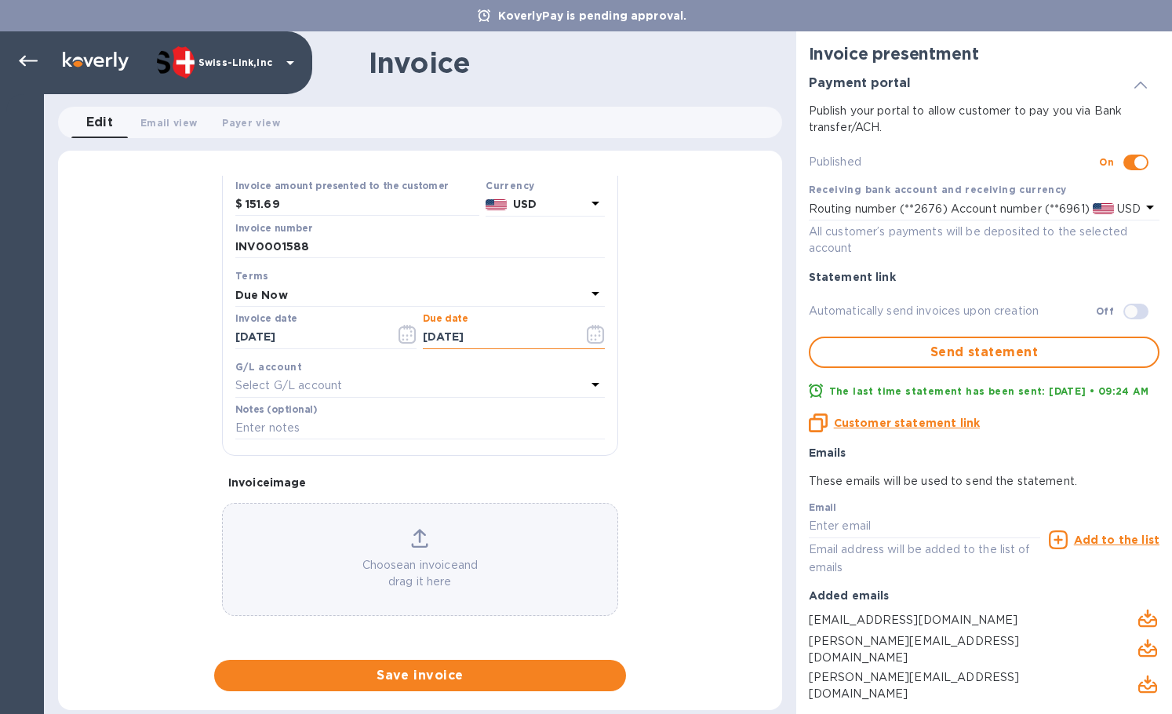
type input "[DATE]"
click at [363, 421] on input "text" at bounding box center [419, 429] width 369 height 24
paste input "3742-13062"
type input "3742-13062"
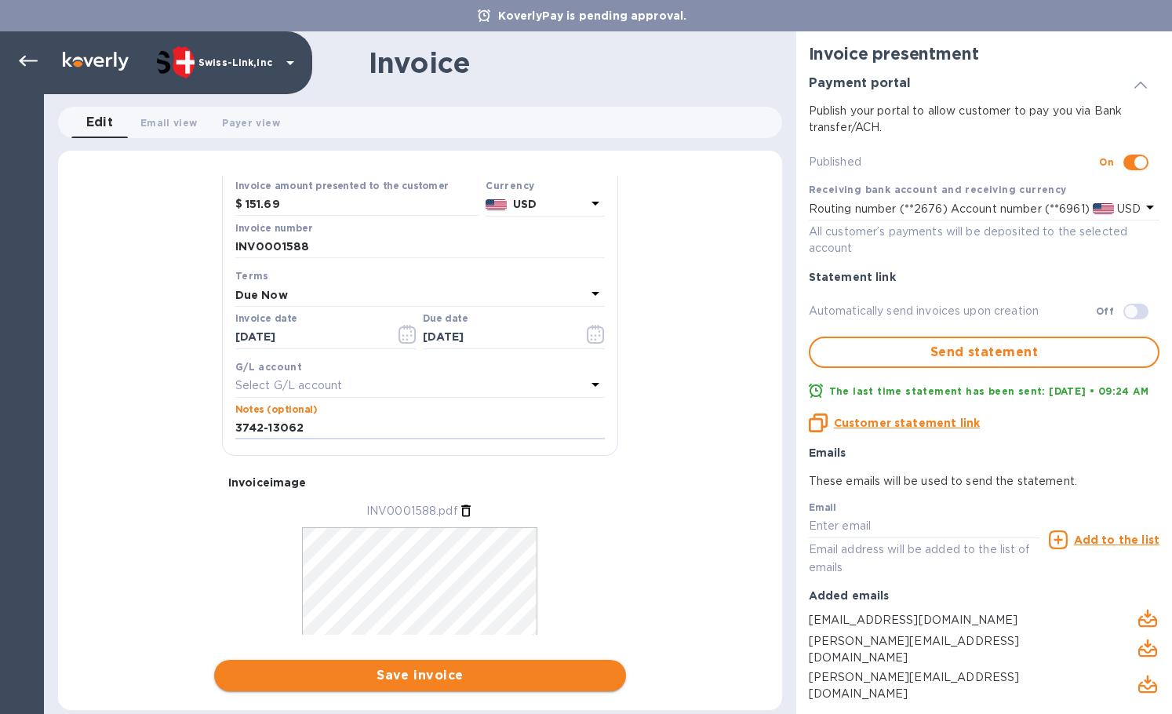
click at [460, 669] on span "Save invoice" at bounding box center [420, 675] width 387 height 19
